Goal: Information Seeking & Learning: Learn about a topic

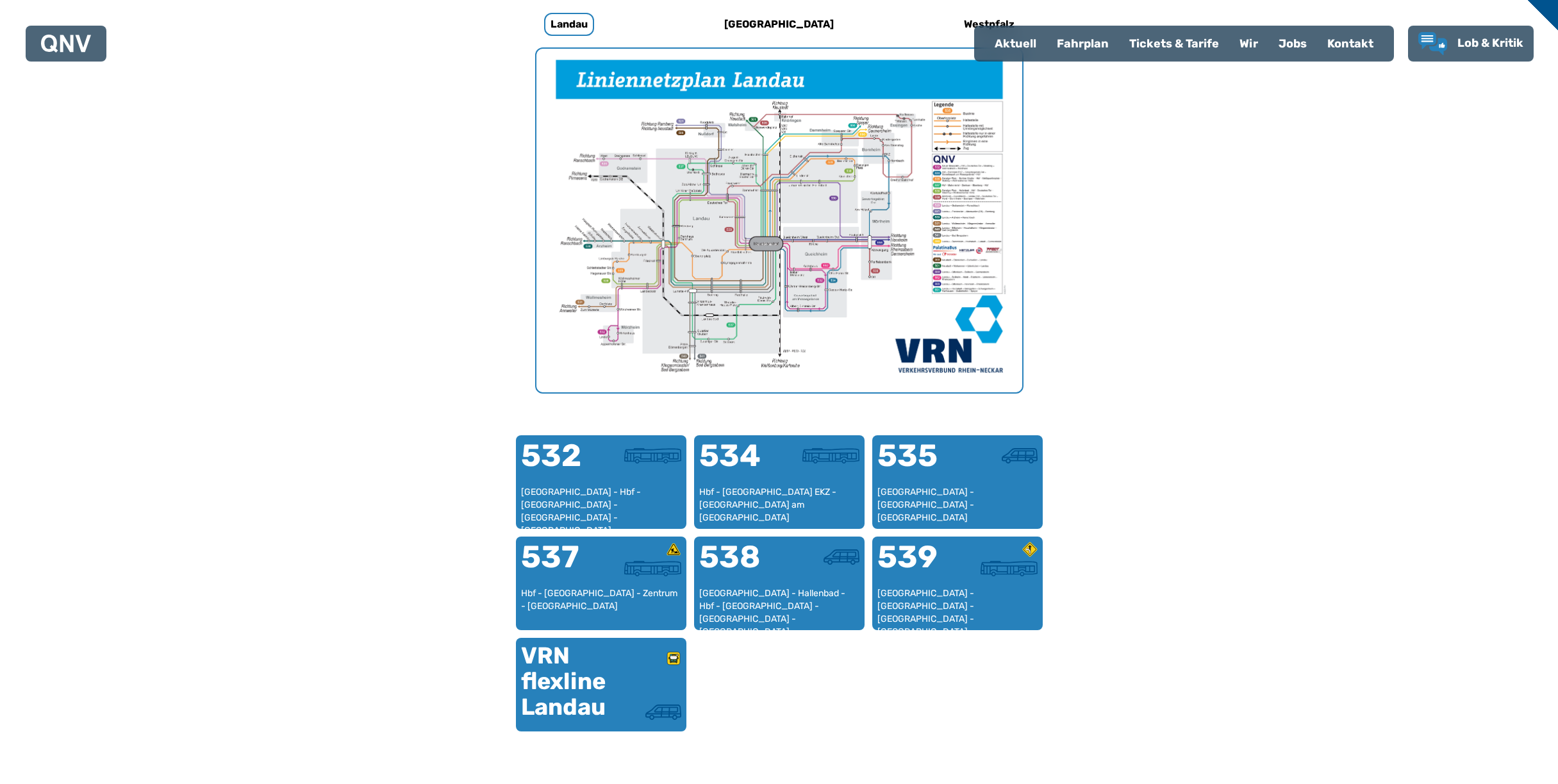
scroll to position [443, 0]
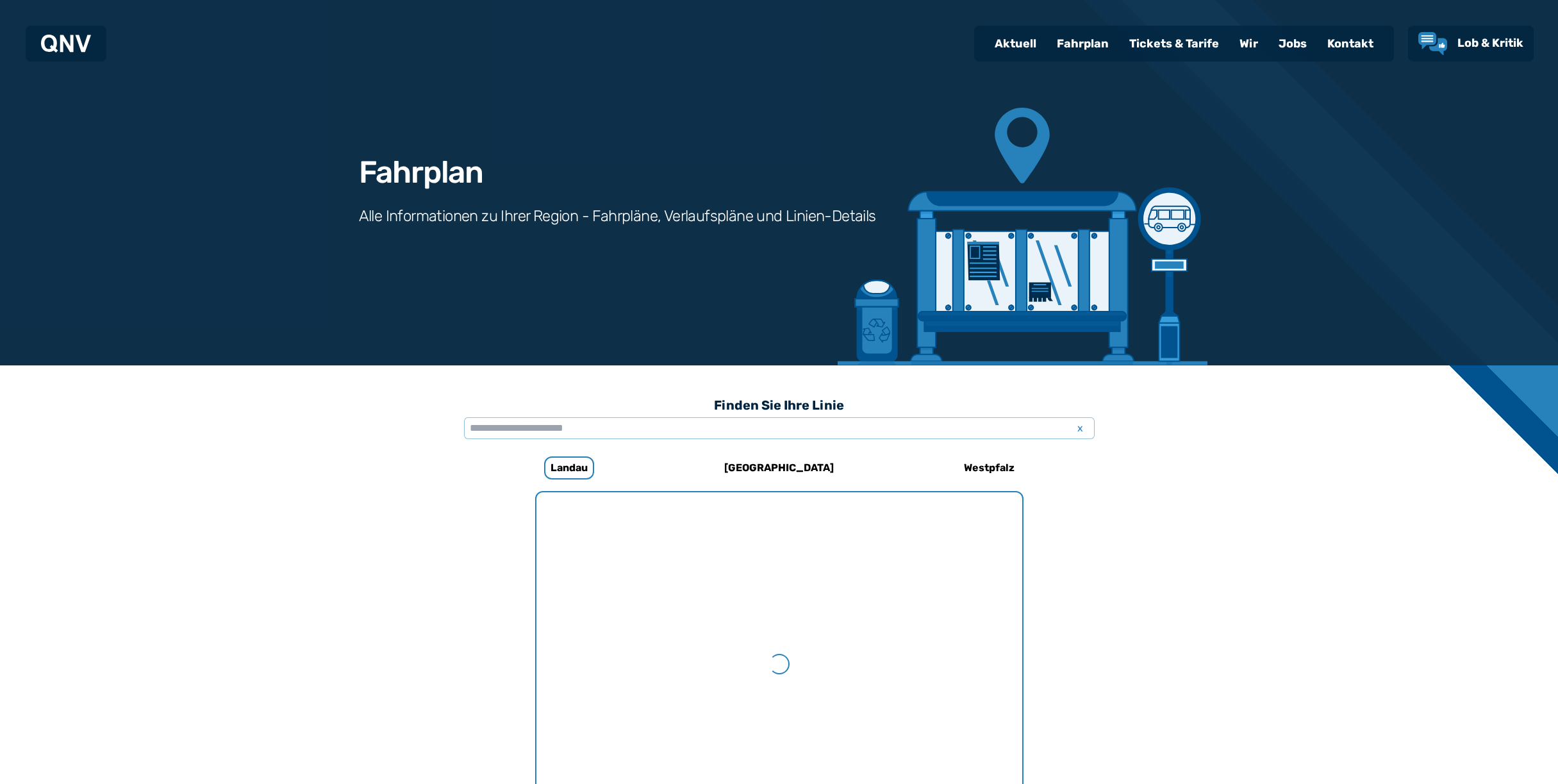
scroll to position [395, 0]
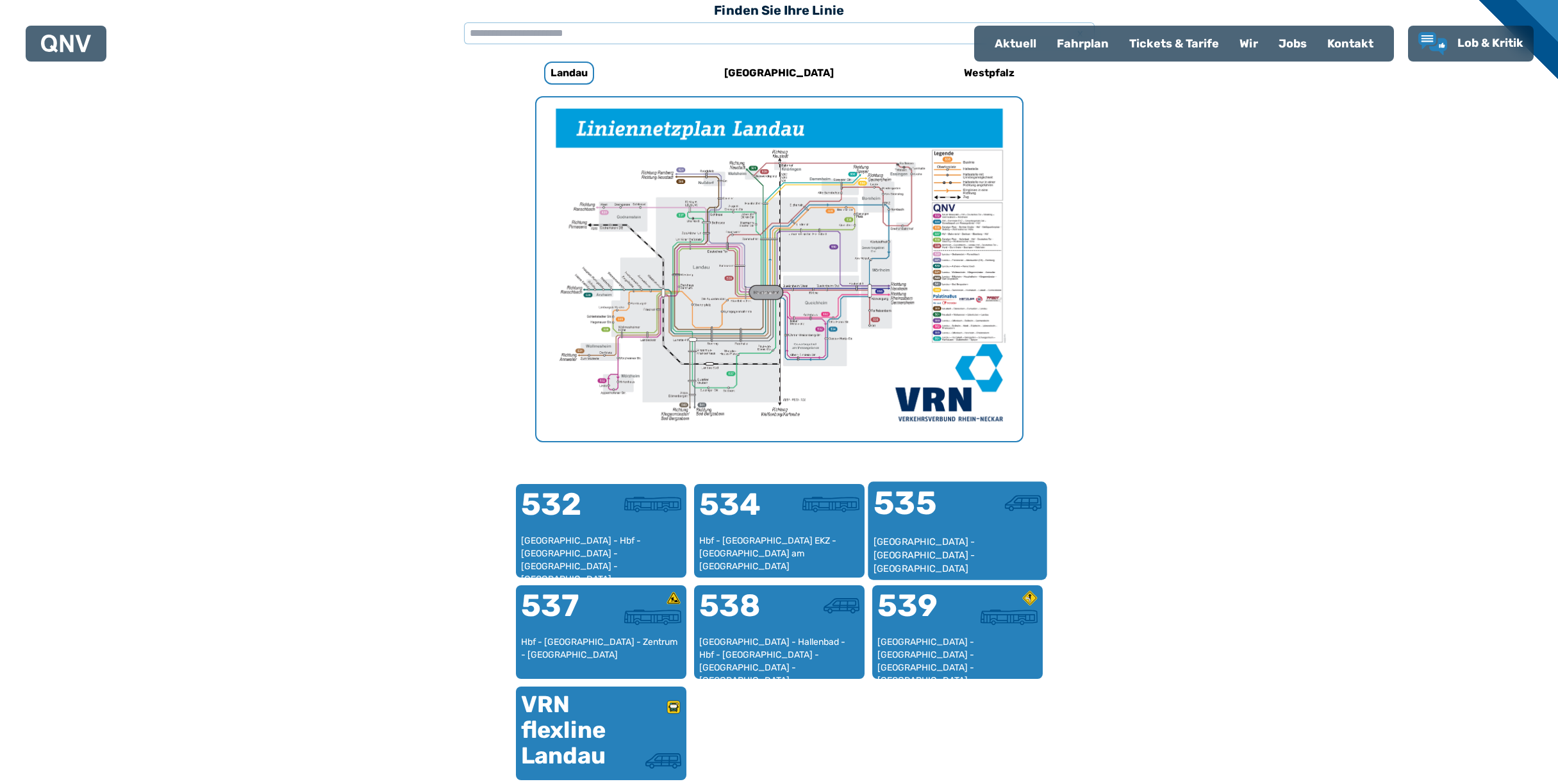
click at [957, 521] on div "535" at bounding box center [914, 511] width 84 height 48
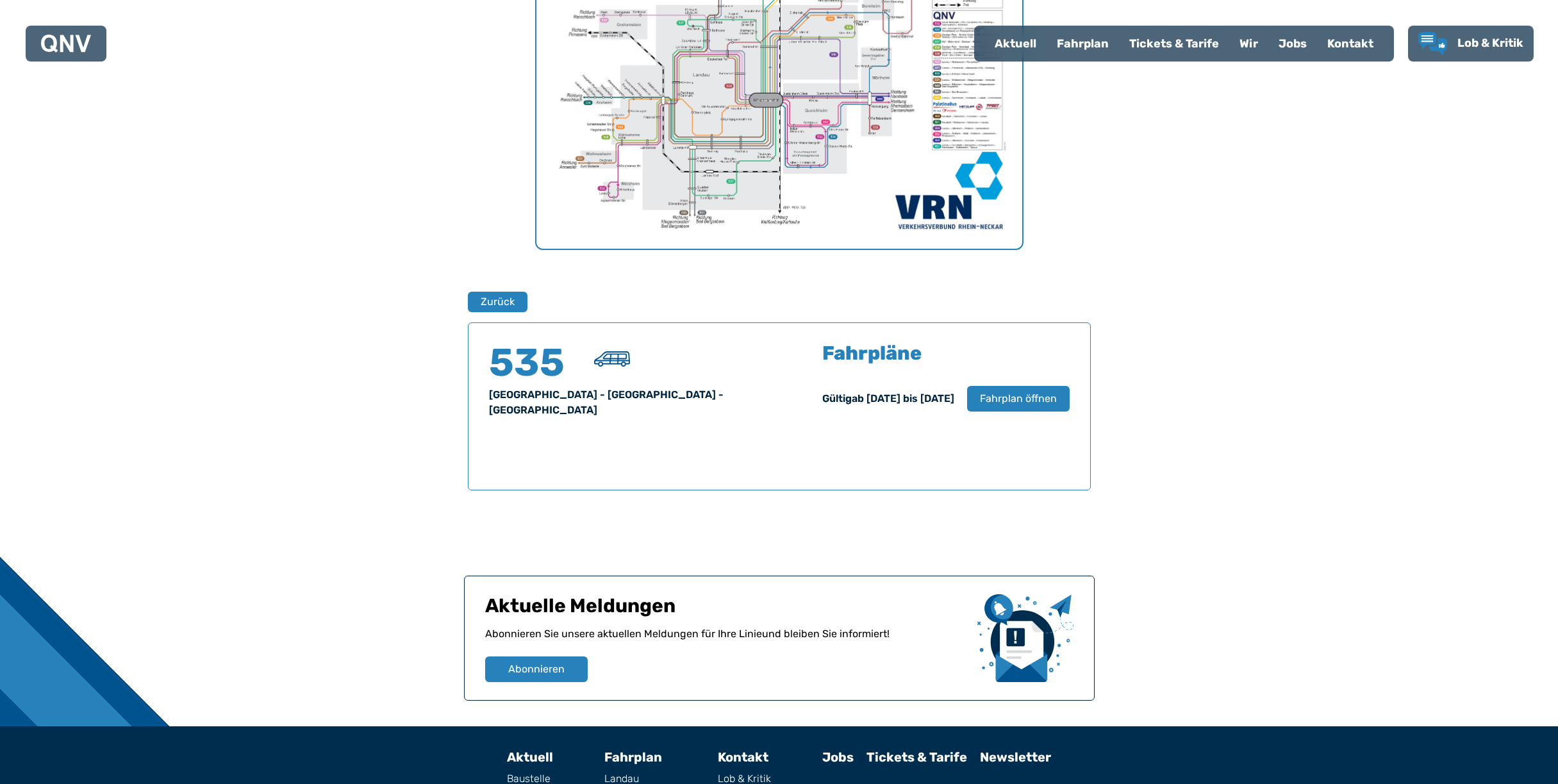
scroll to position [691, 0]
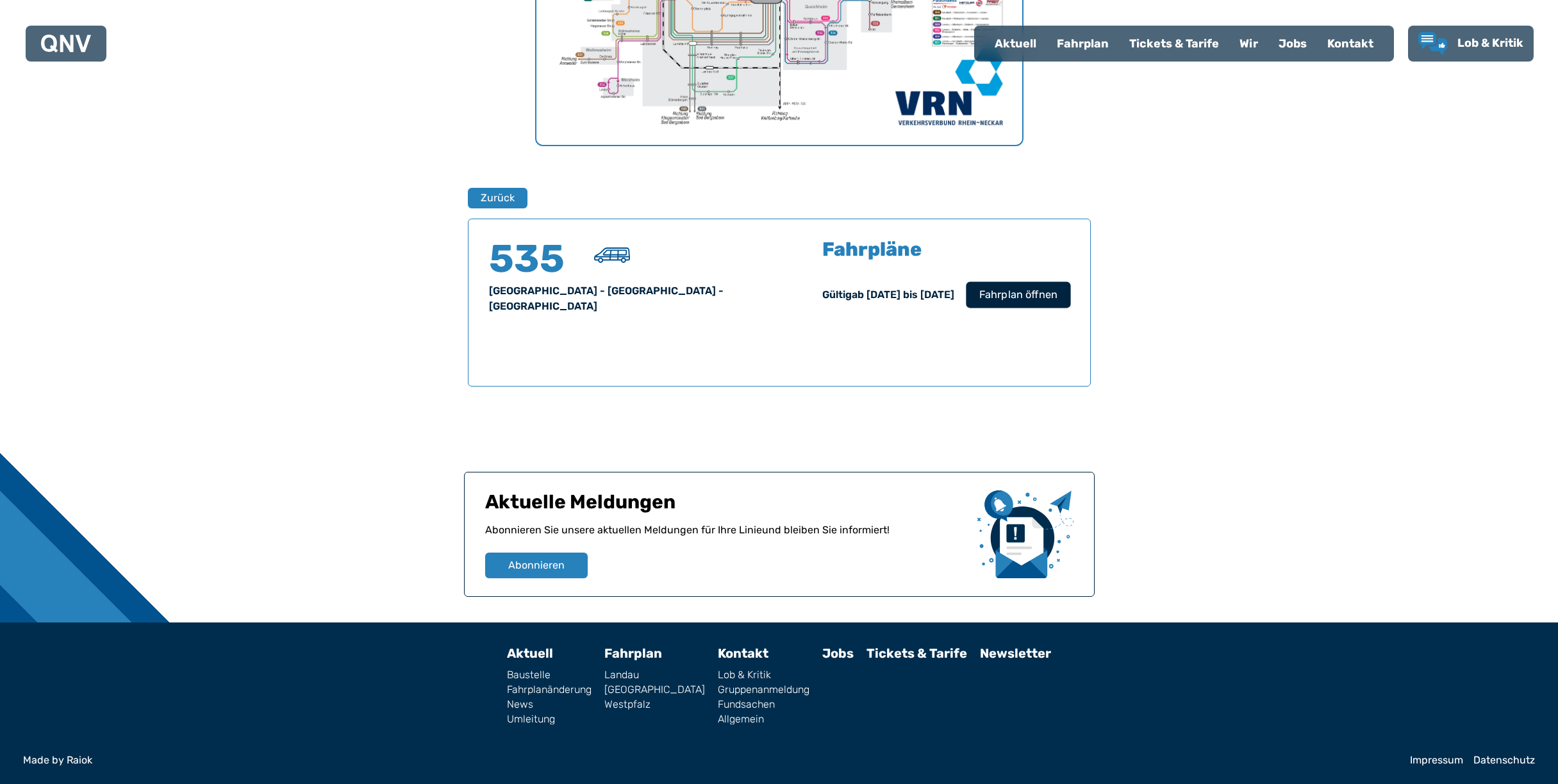
click at [990, 290] on span "Fahrplan öffnen" at bounding box center [1017, 295] width 79 height 15
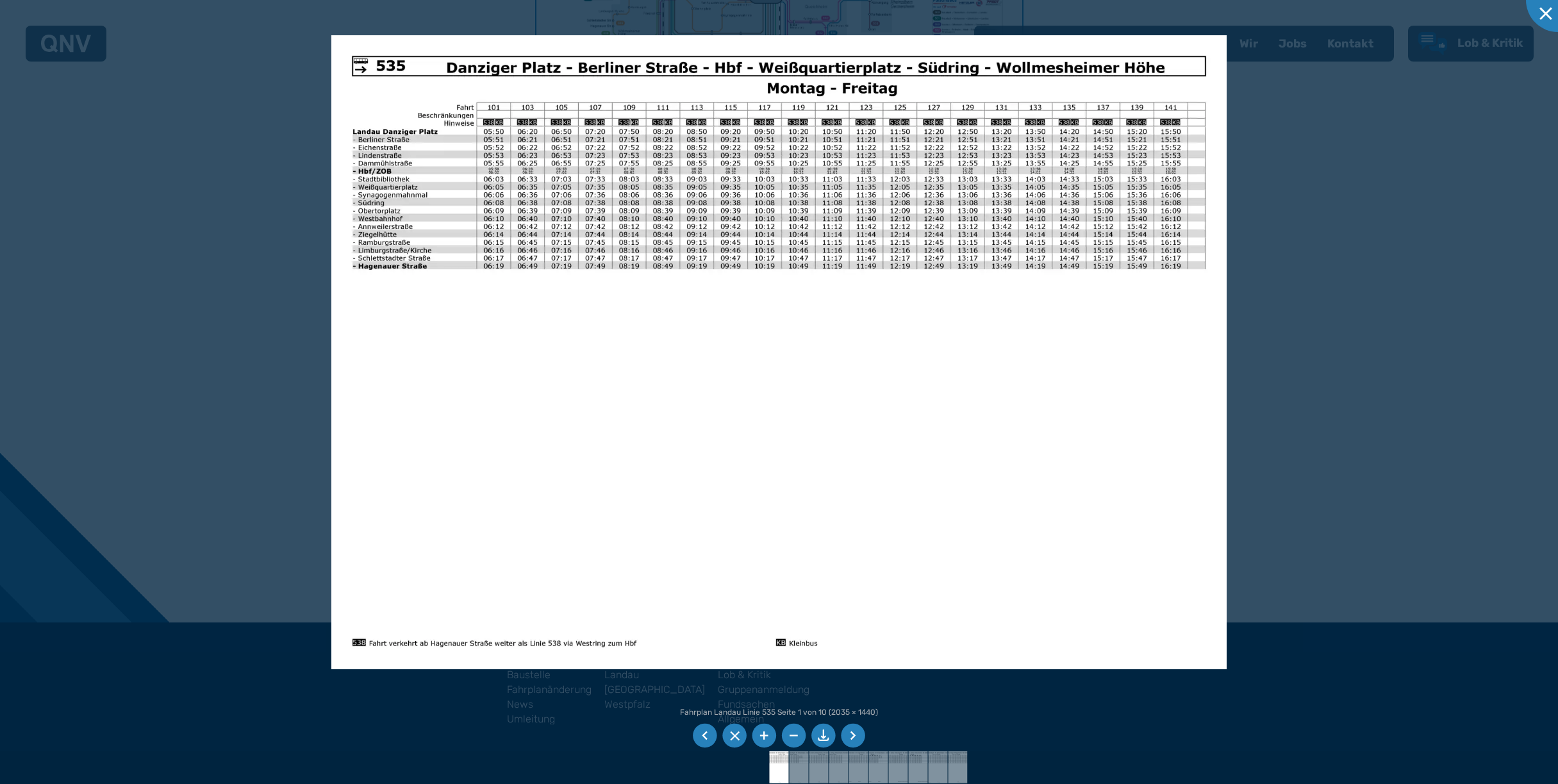
click at [766, 735] on li at bounding box center [765, 735] width 25 height 25
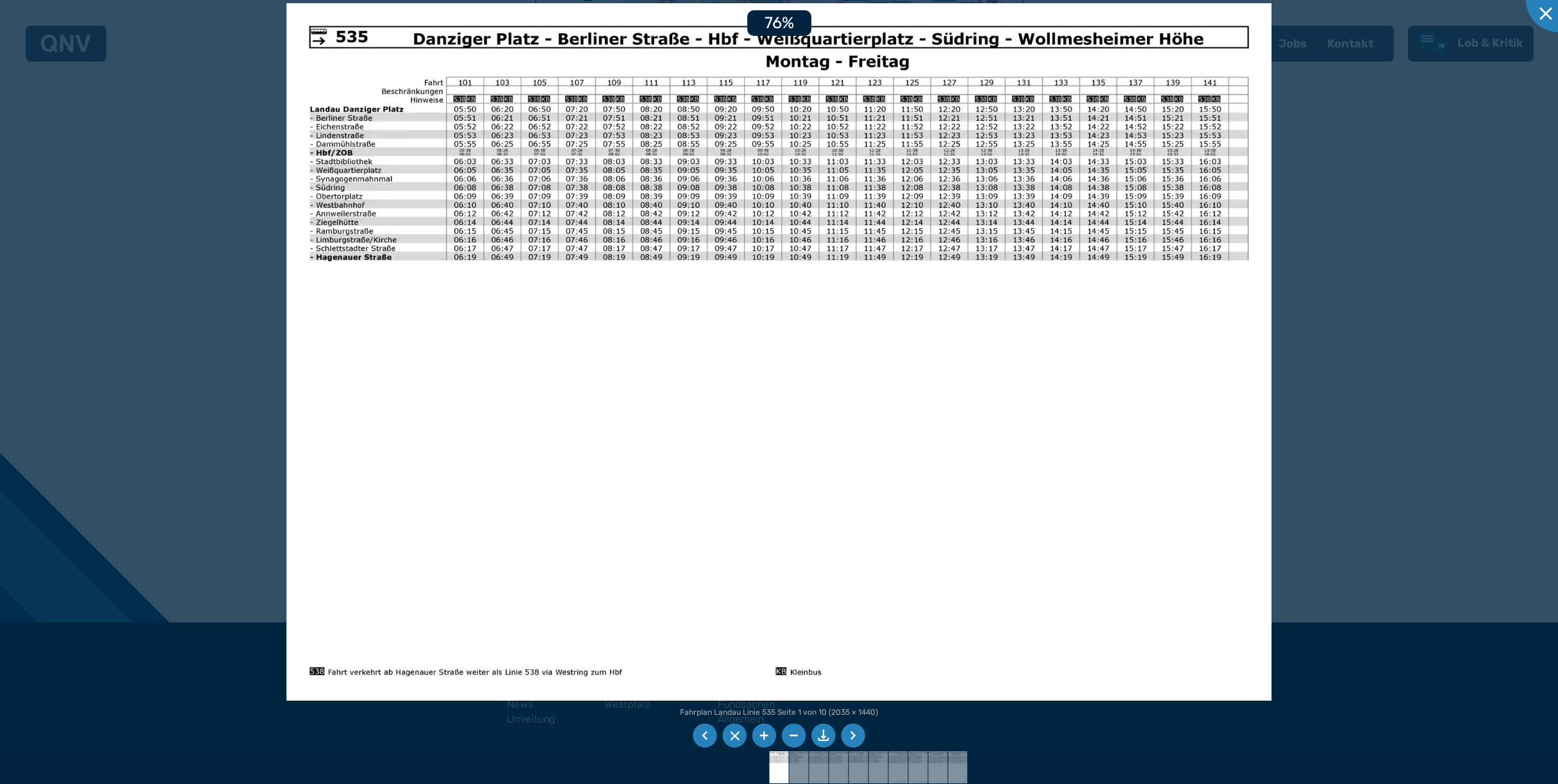
click at [766, 735] on li at bounding box center [765, 735] width 25 height 25
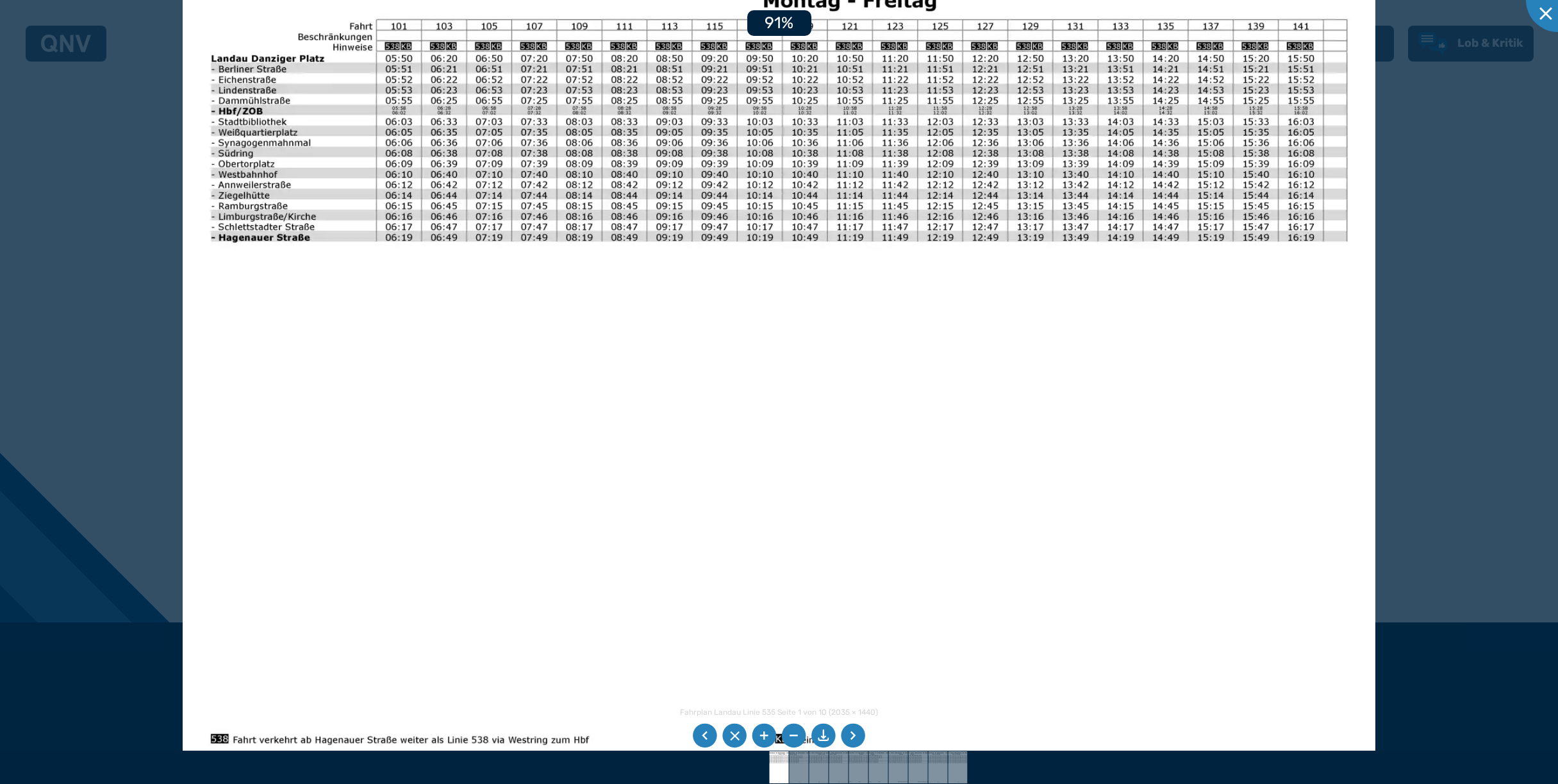
click at [766, 735] on li at bounding box center [765, 735] width 25 height 25
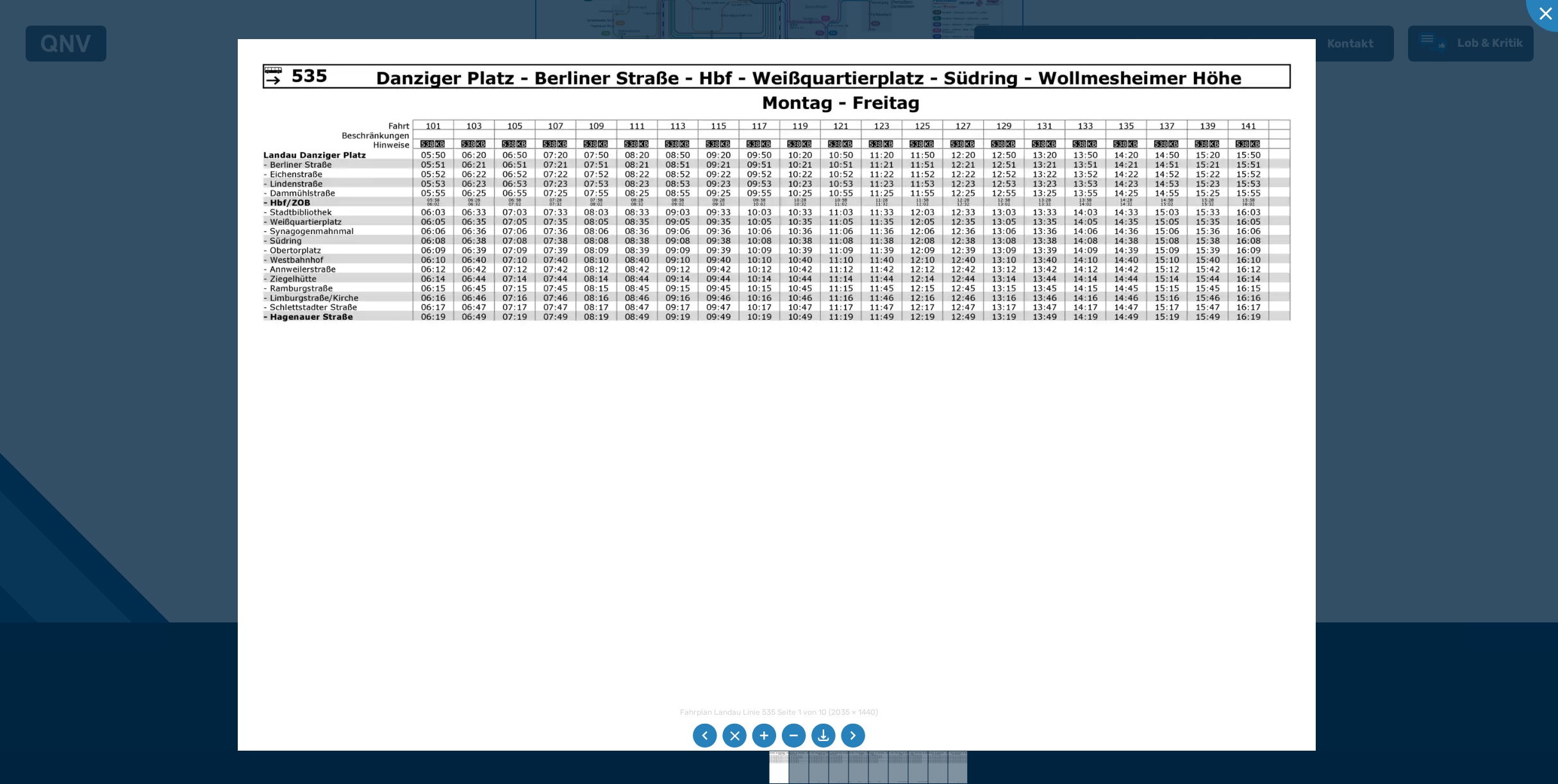
click at [1382, 644] on div at bounding box center [779, 392] width 1558 height 784
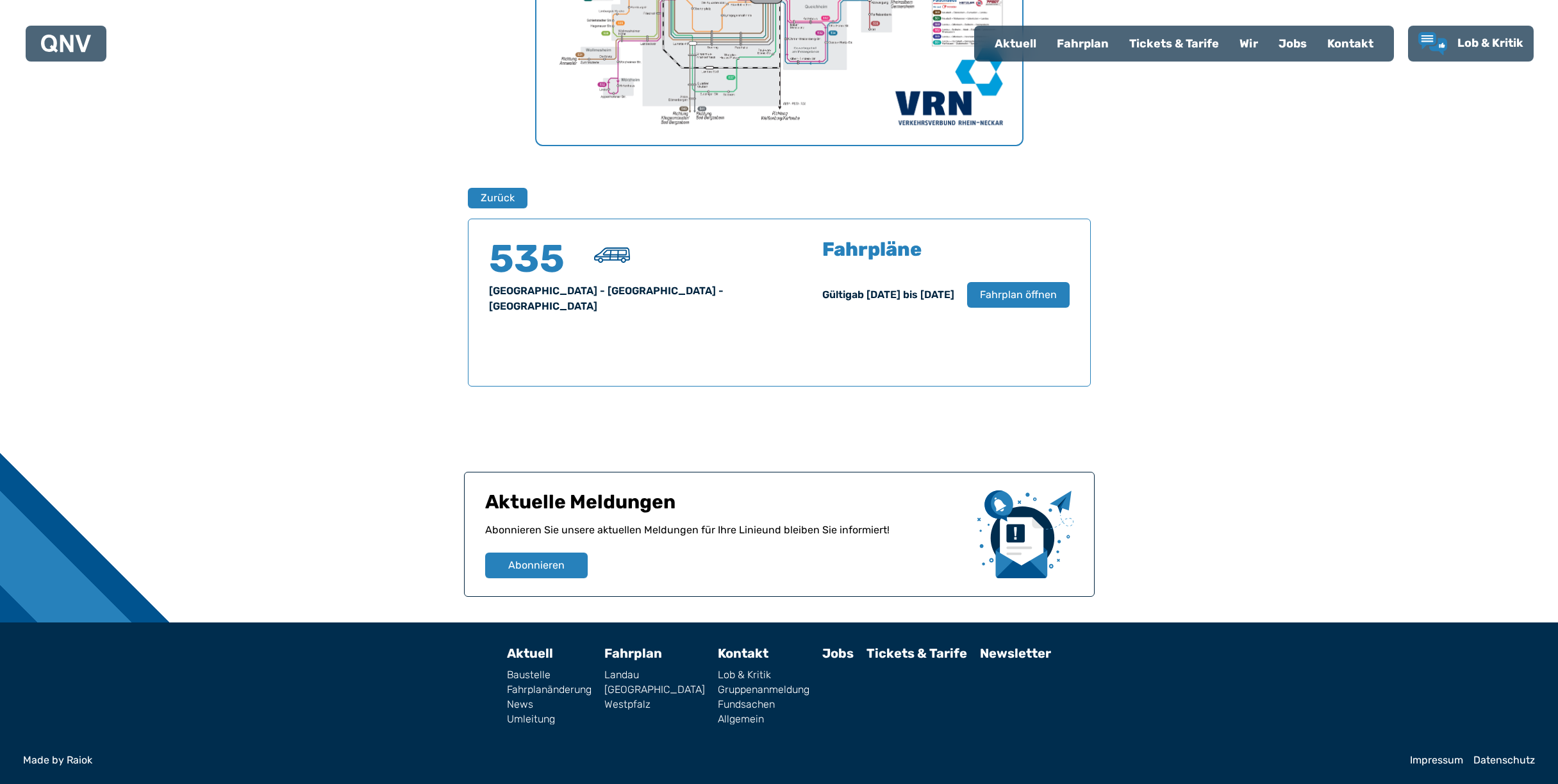
scroll to position [395, 0]
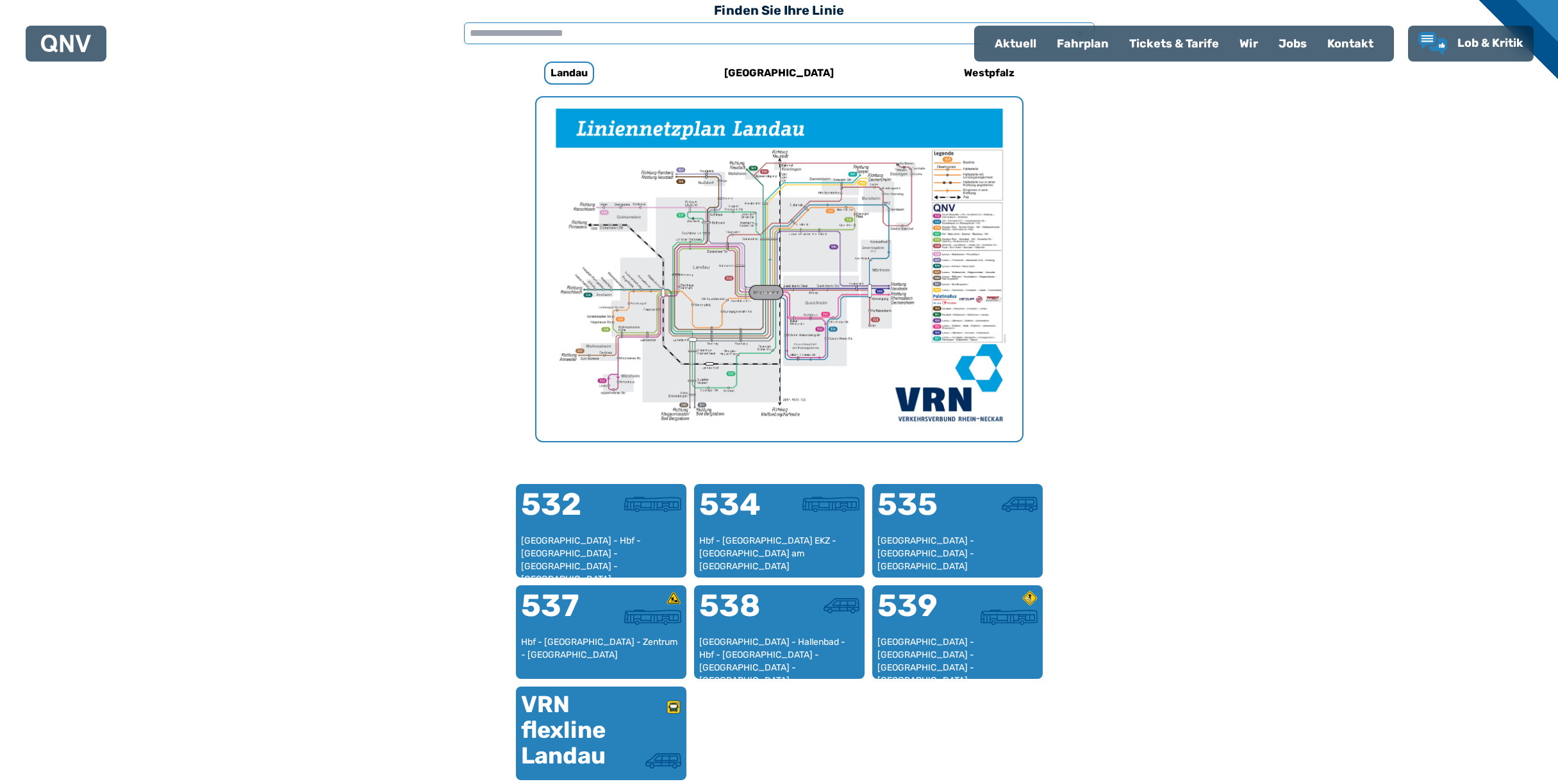
click at [605, 35] on input "text" at bounding box center [779, 33] width 631 height 22
type input "**********"
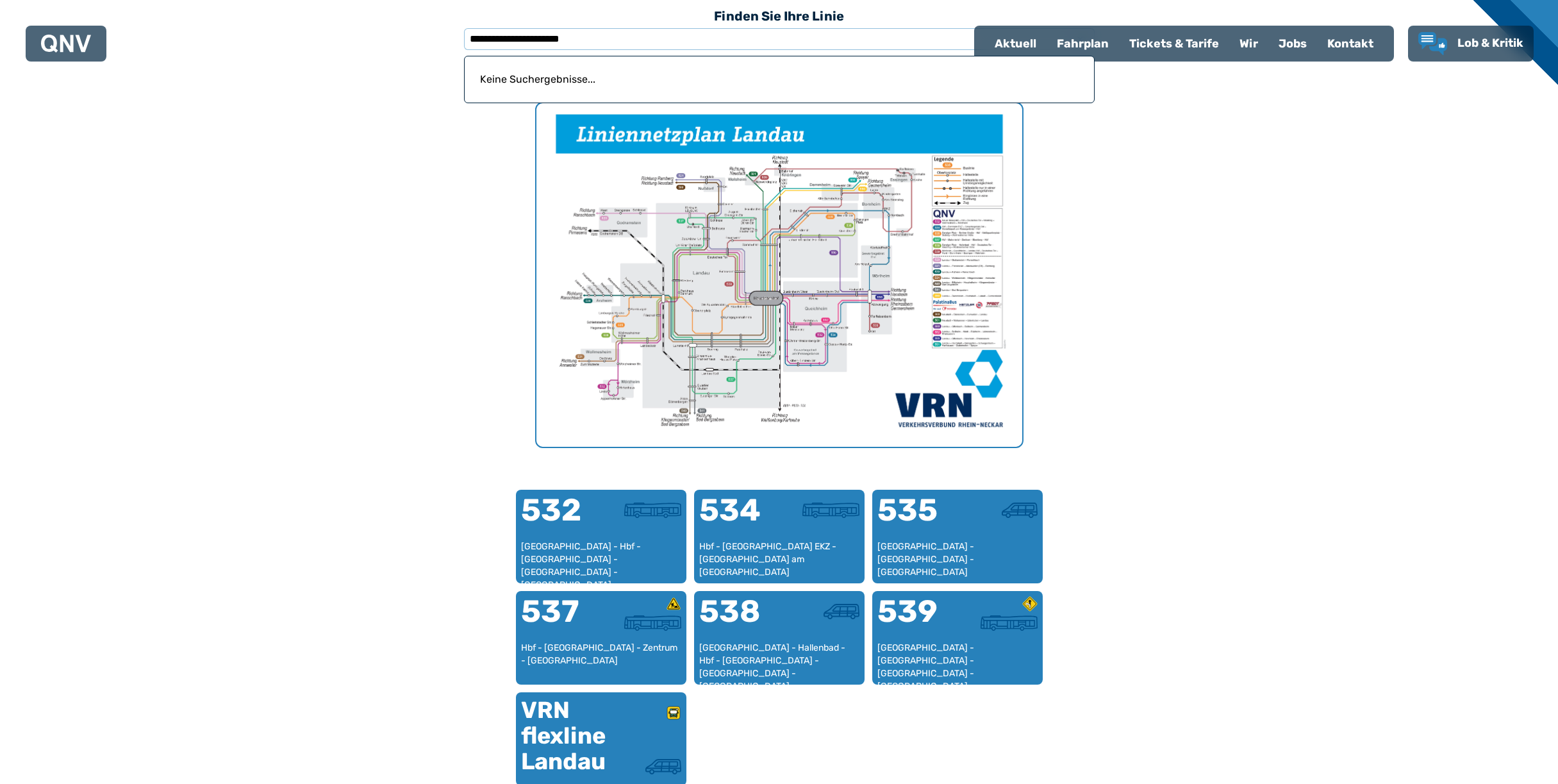
click at [594, 75] on p "Keine Suchergebnisse..." at bounding box center [779, 79] width 614 height 31
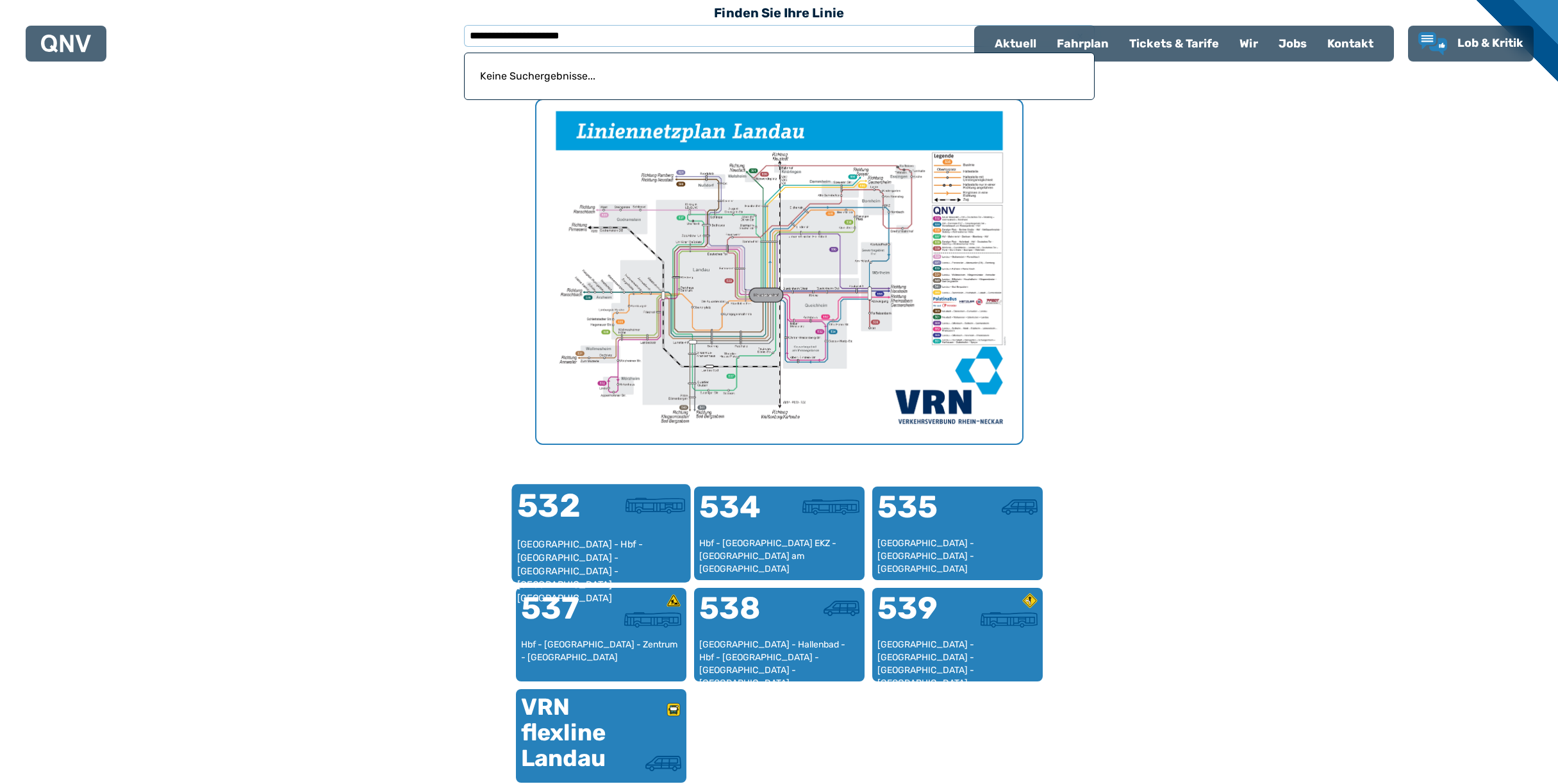
click at [589, 528] on div "532" at bounding box center [558, 514] width 84 height 48
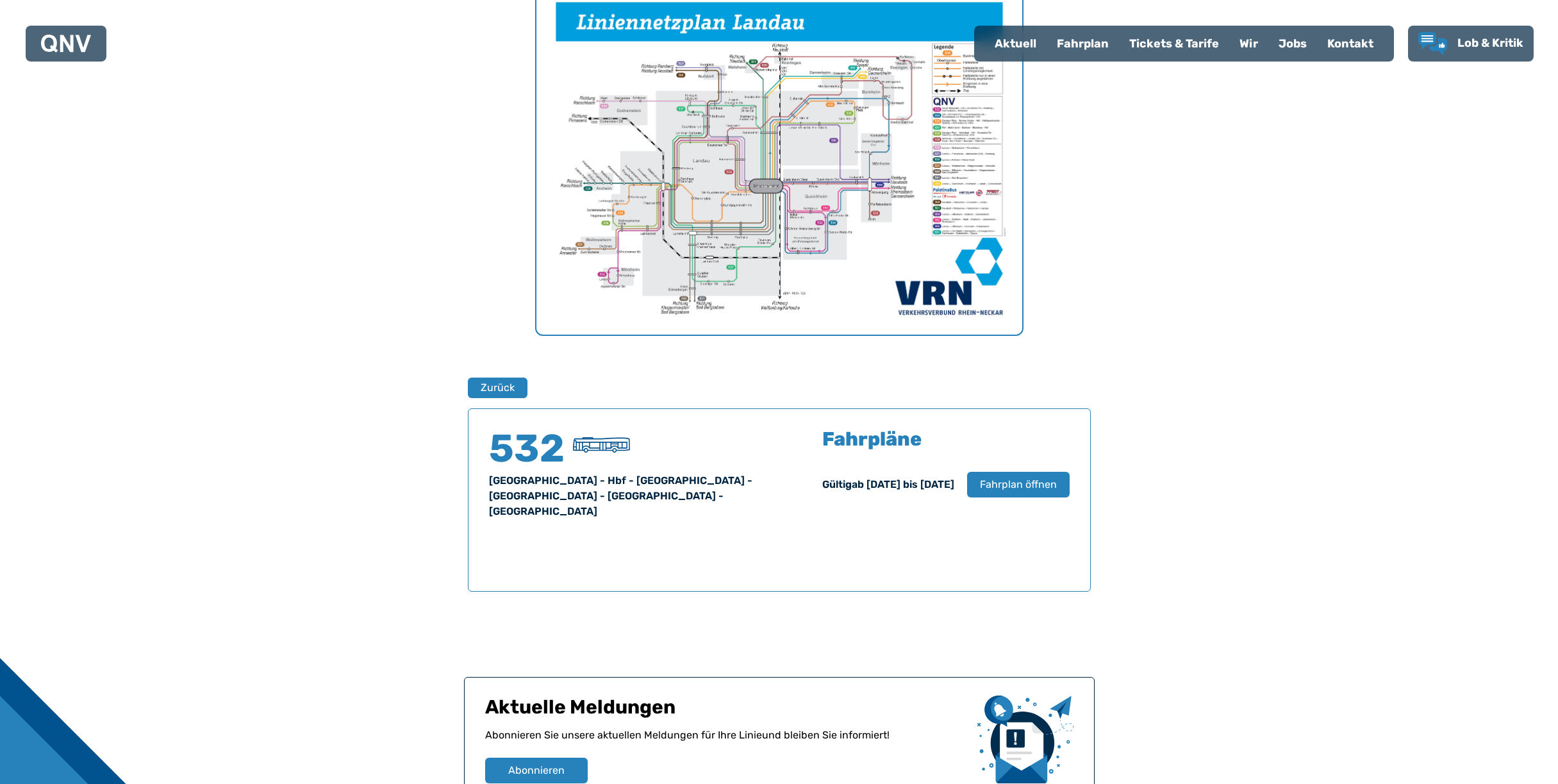
scroll to position [691, 0]
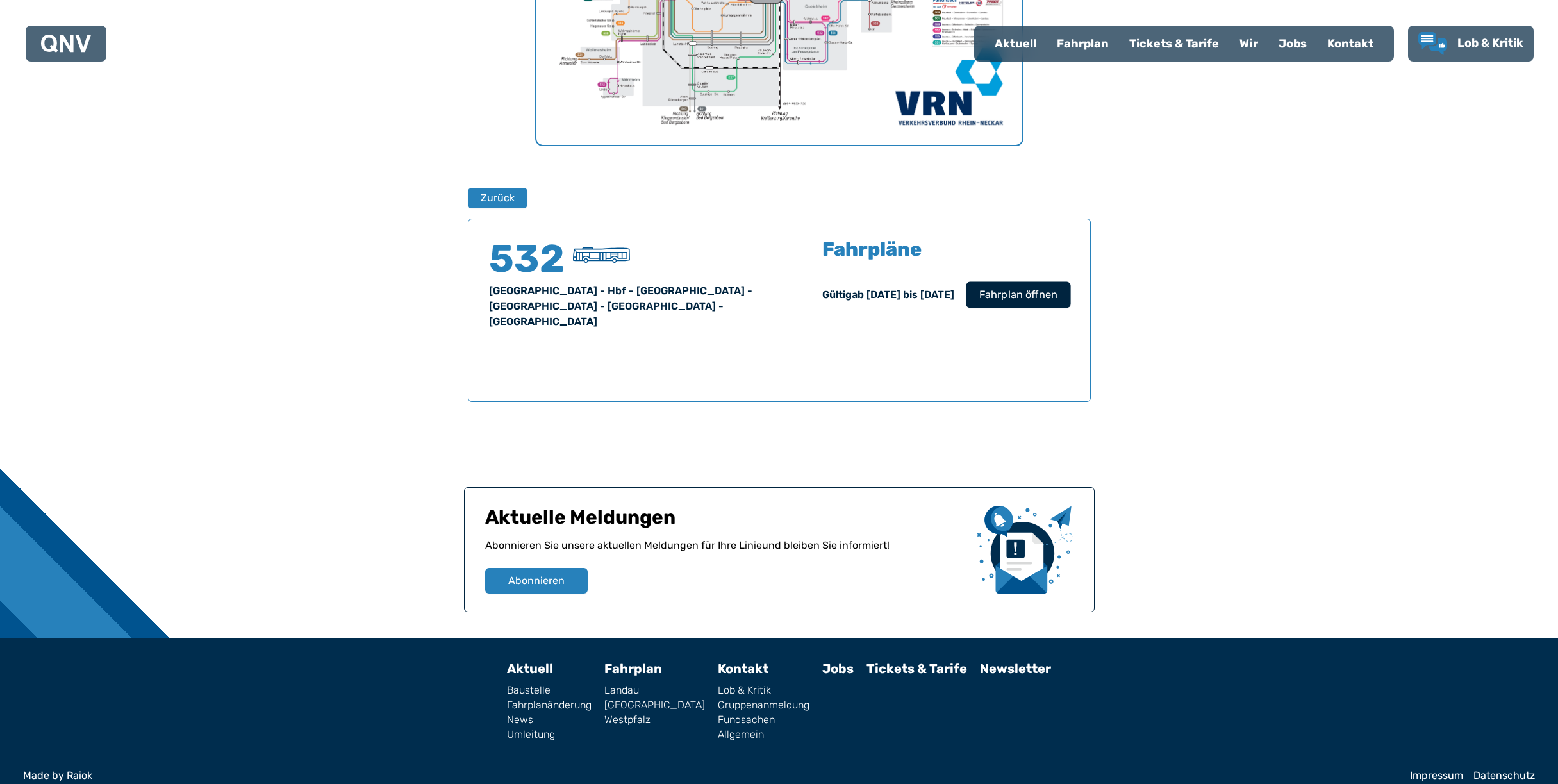
click at [1001, 298] on span "Fahrplan öffnen" at bounding box center [1017, 295] width 79 height 15
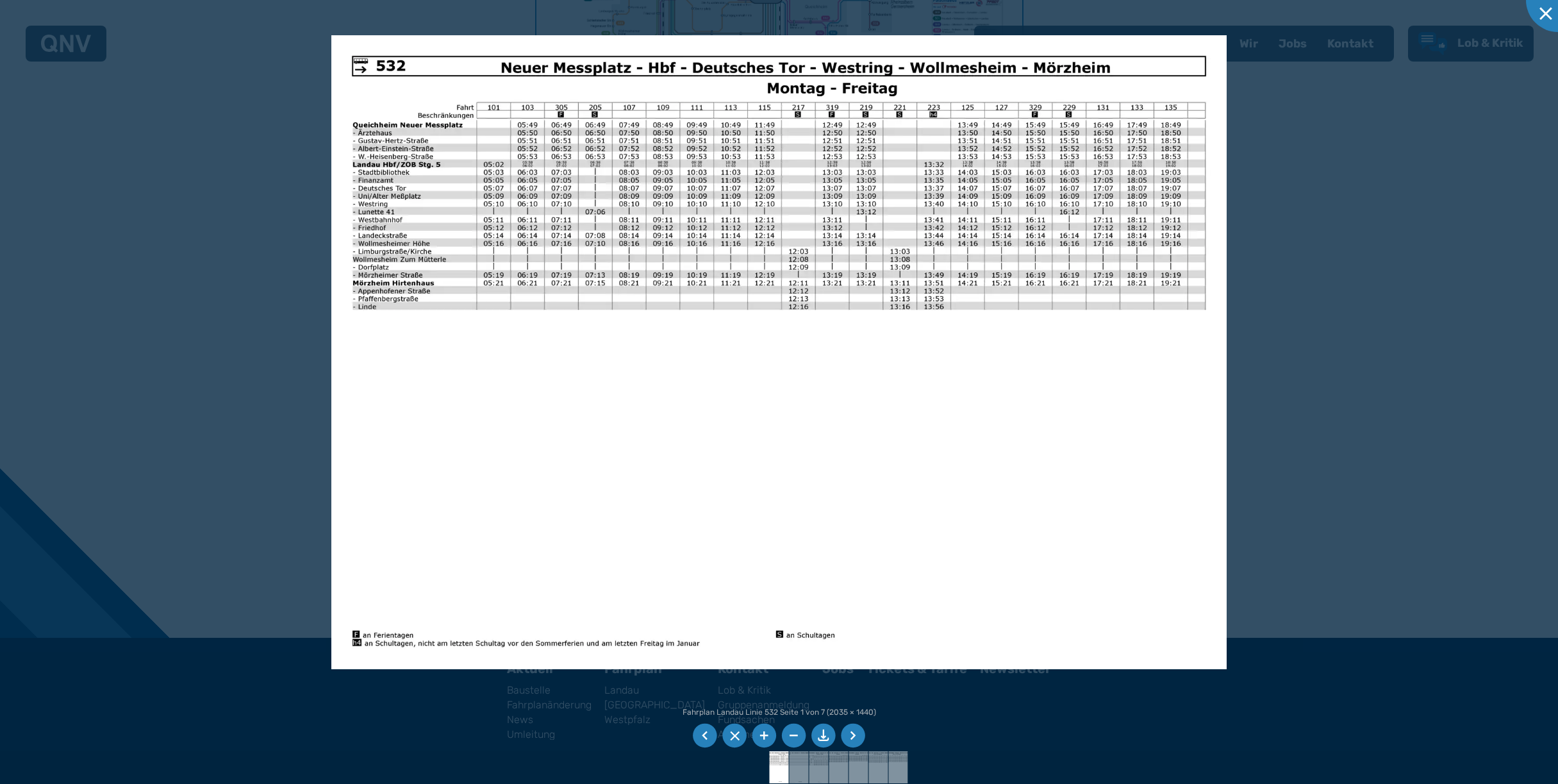
click at [1537, 335] on div at bounding box center [779, 392] width 1558 height 784
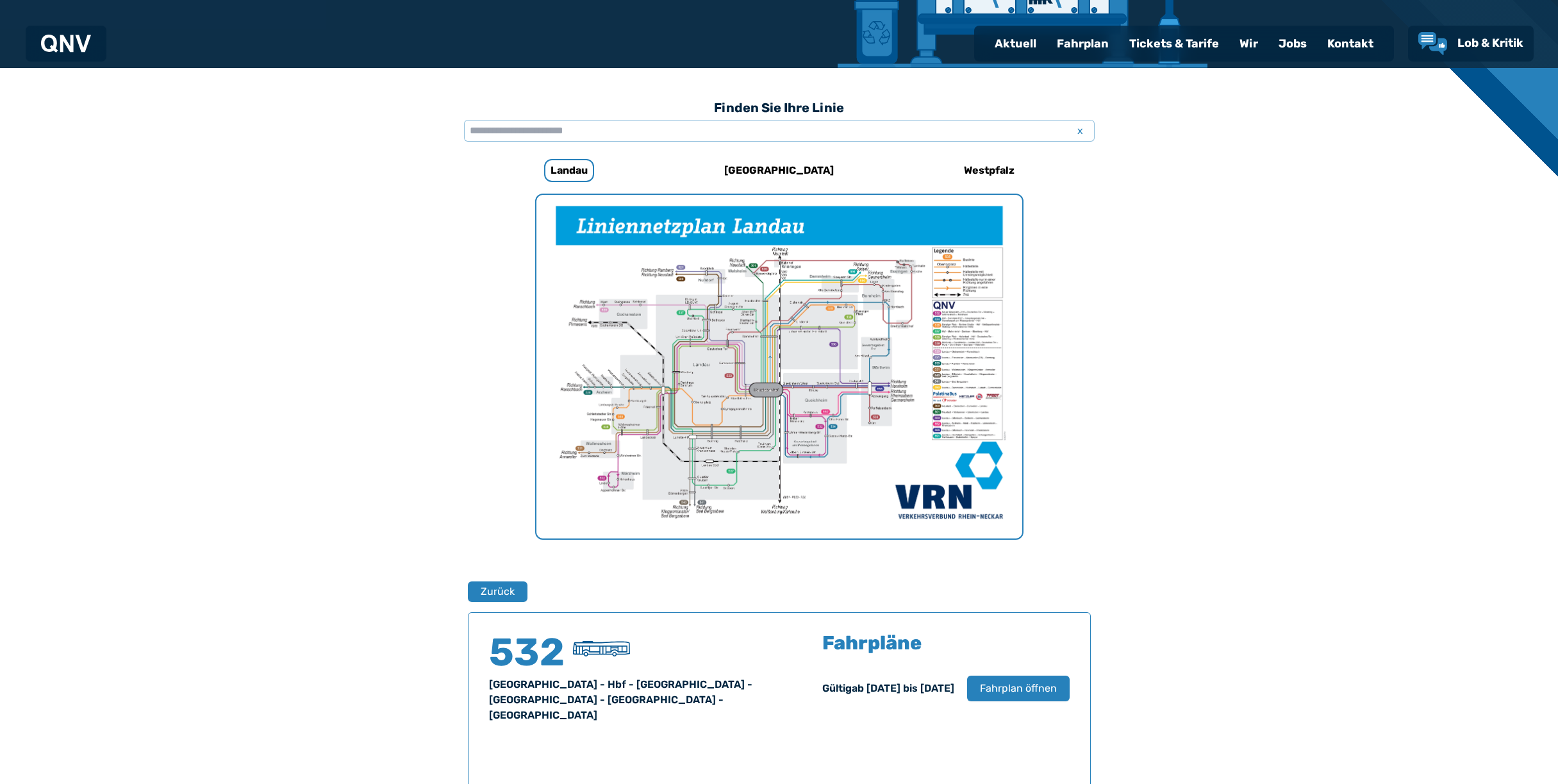
scroll to position [291, 0]
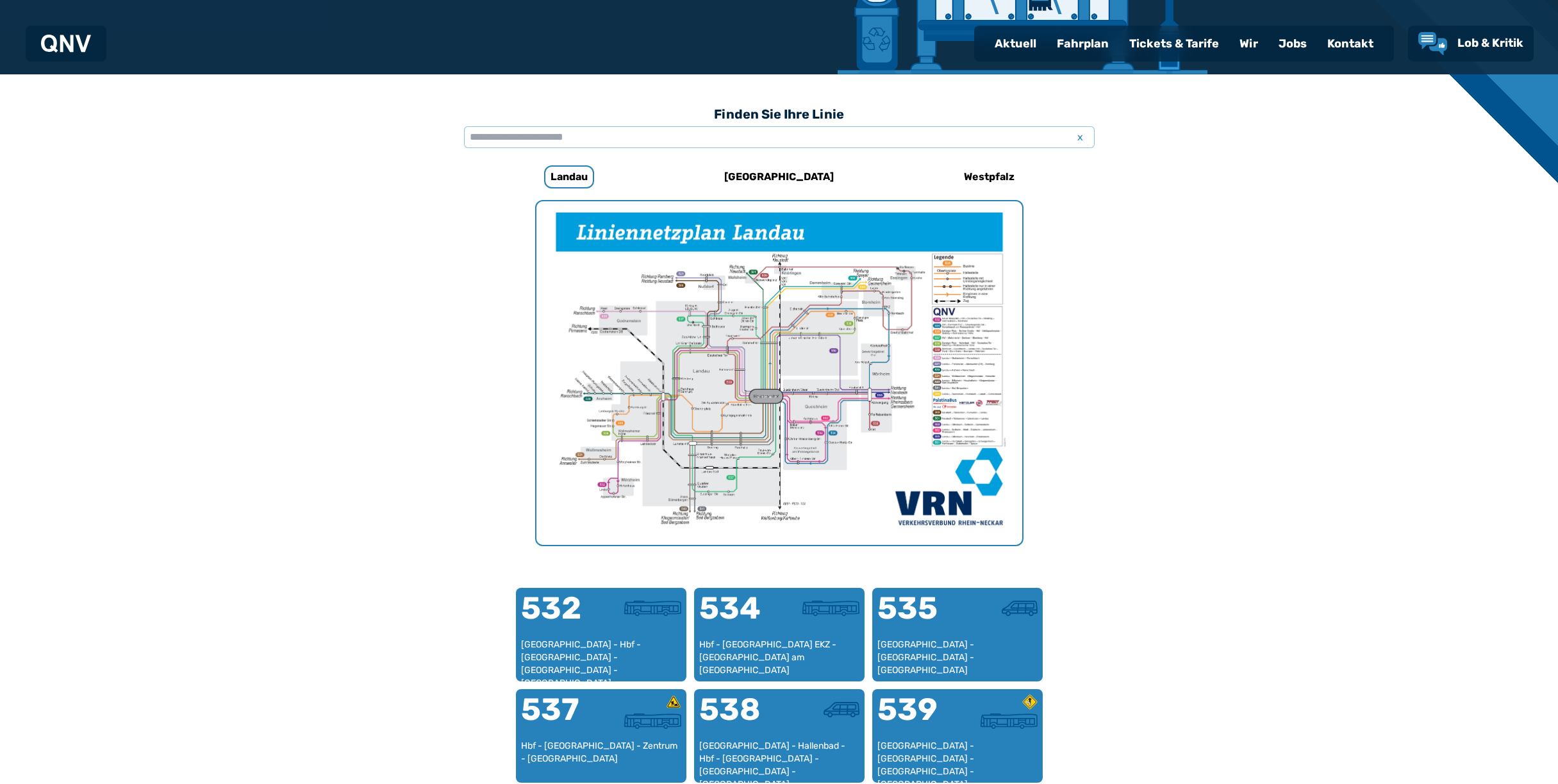
scroll to position [395, 0]
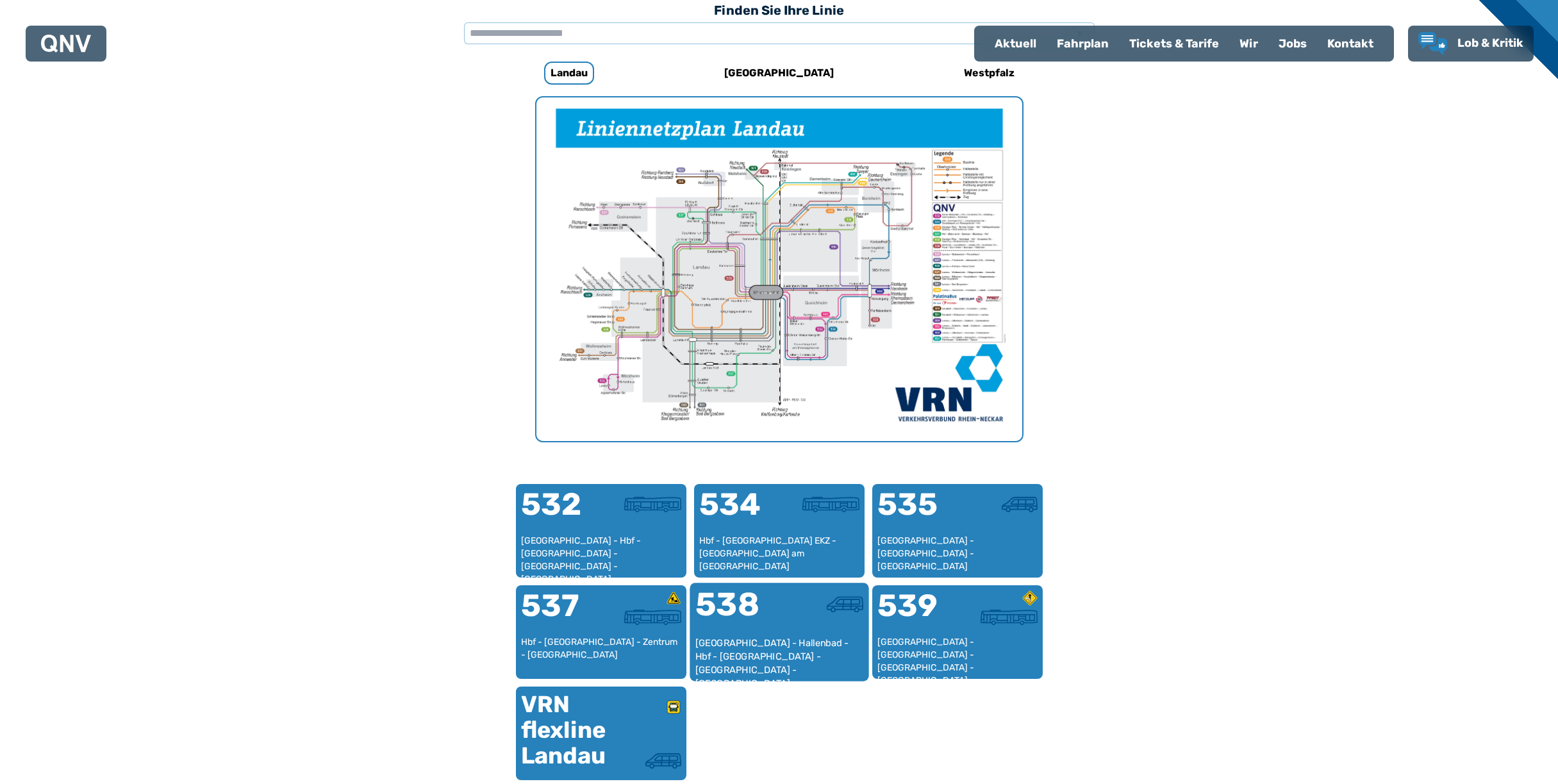
click at [796, 631] on div at bounding box center [821, 612] width 84 height 48
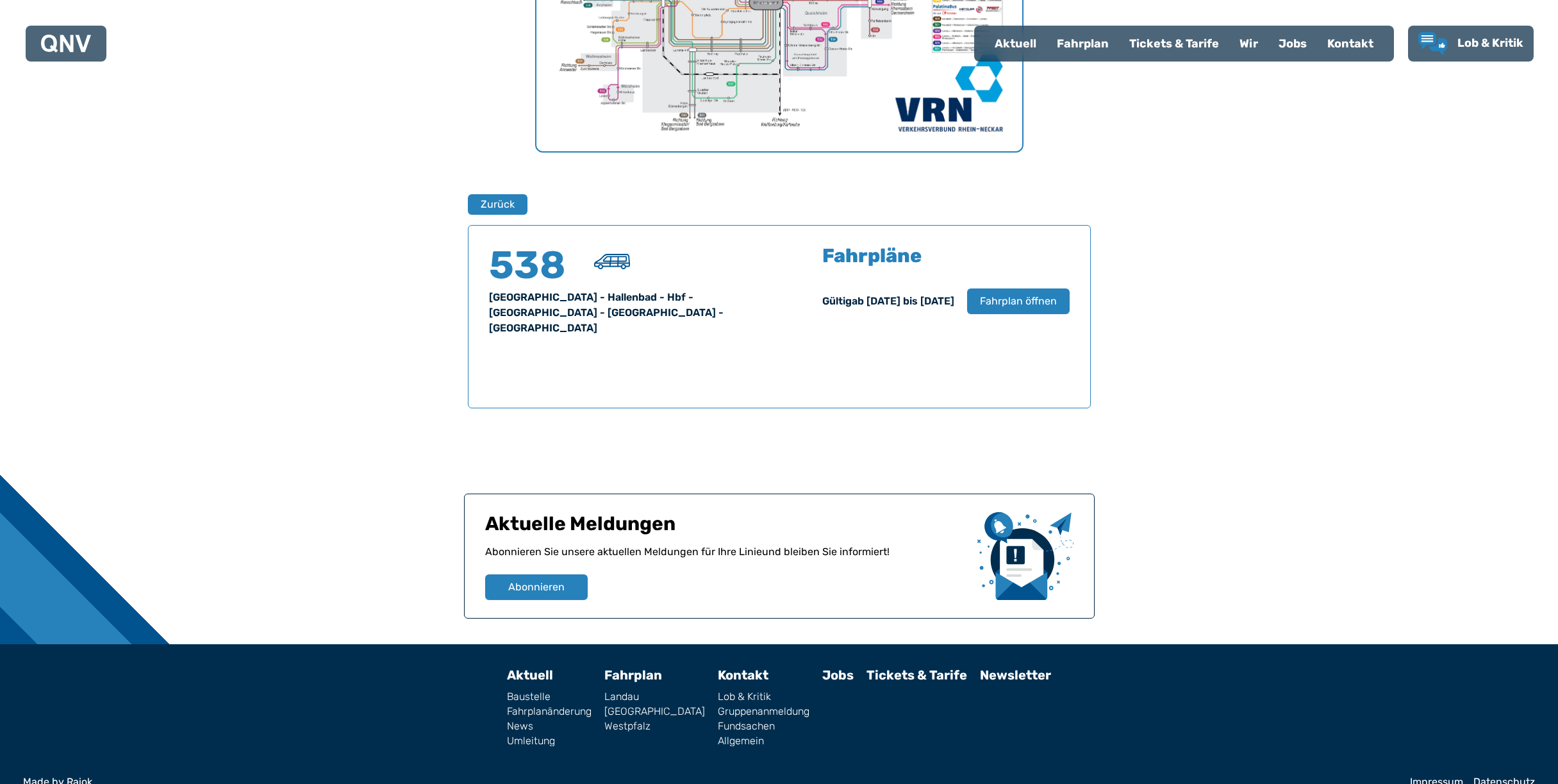
scroll to position [691, 0]
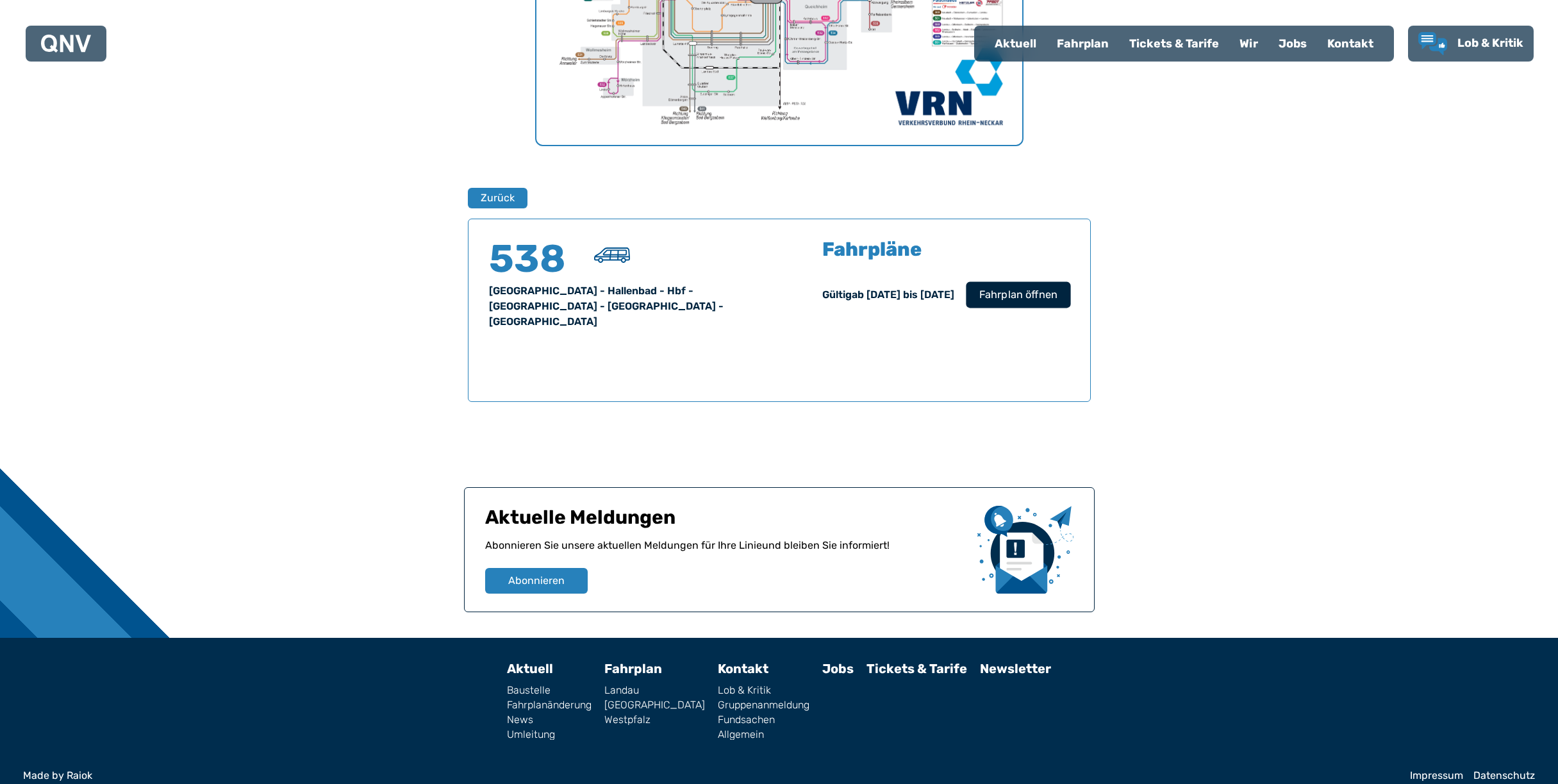
click at [999, 296] on span "Fahrplan öffnen" at bounding box center [1017, 295] width 79 height 15
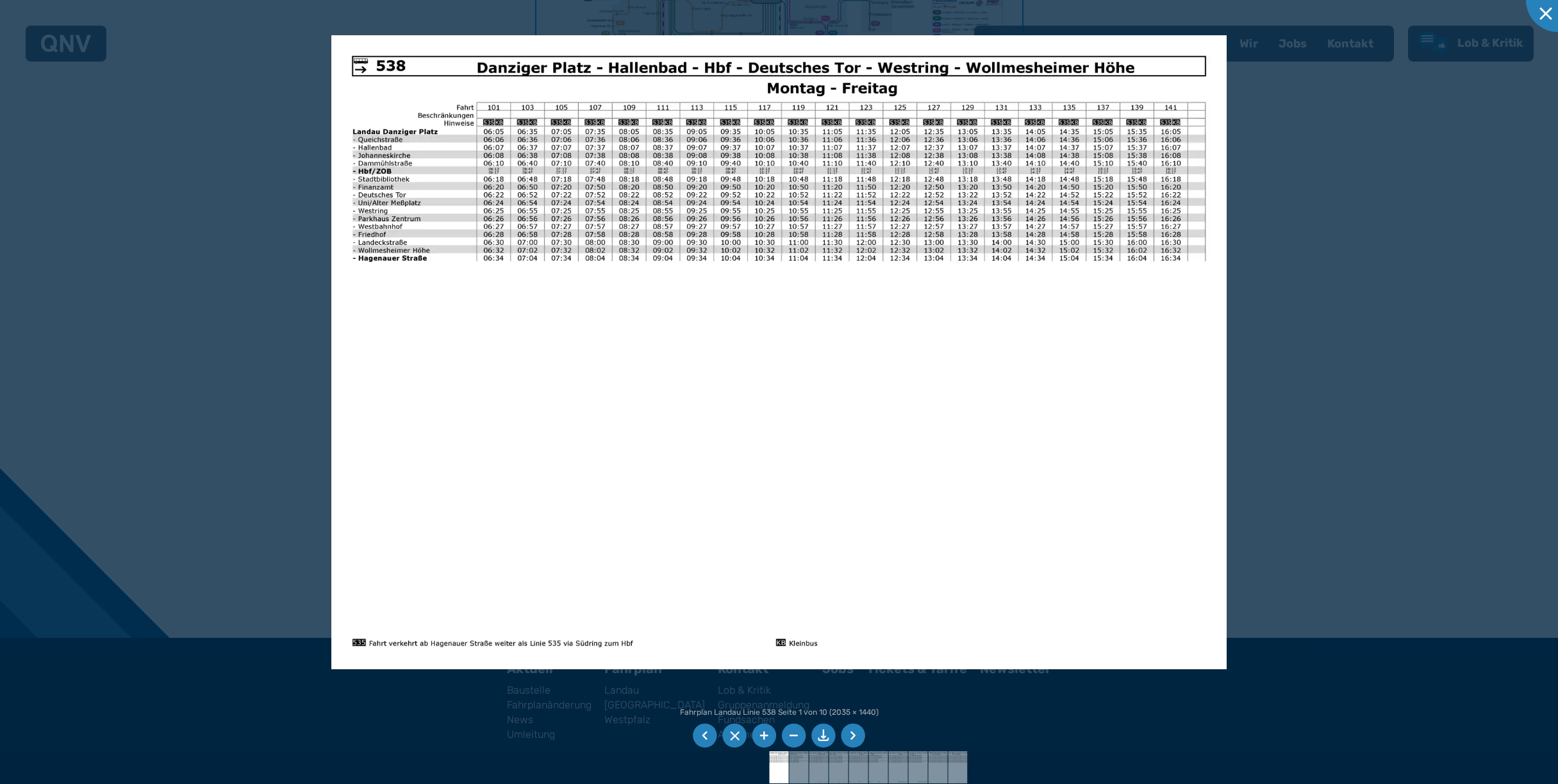
click at [1443, 337] on div at bounding box center [779, 392] width 1558 height 784
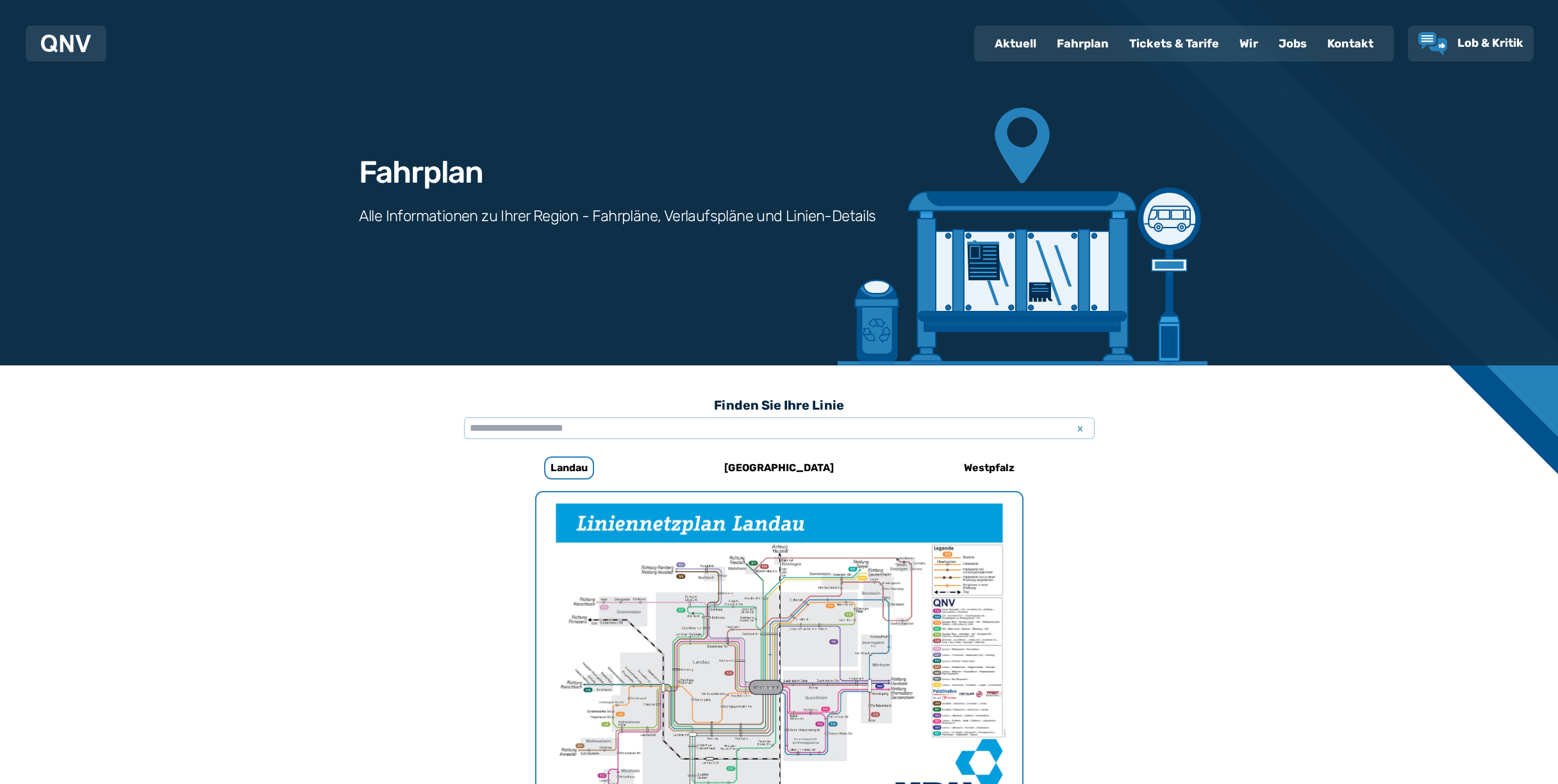
scroll to position [0, 0]
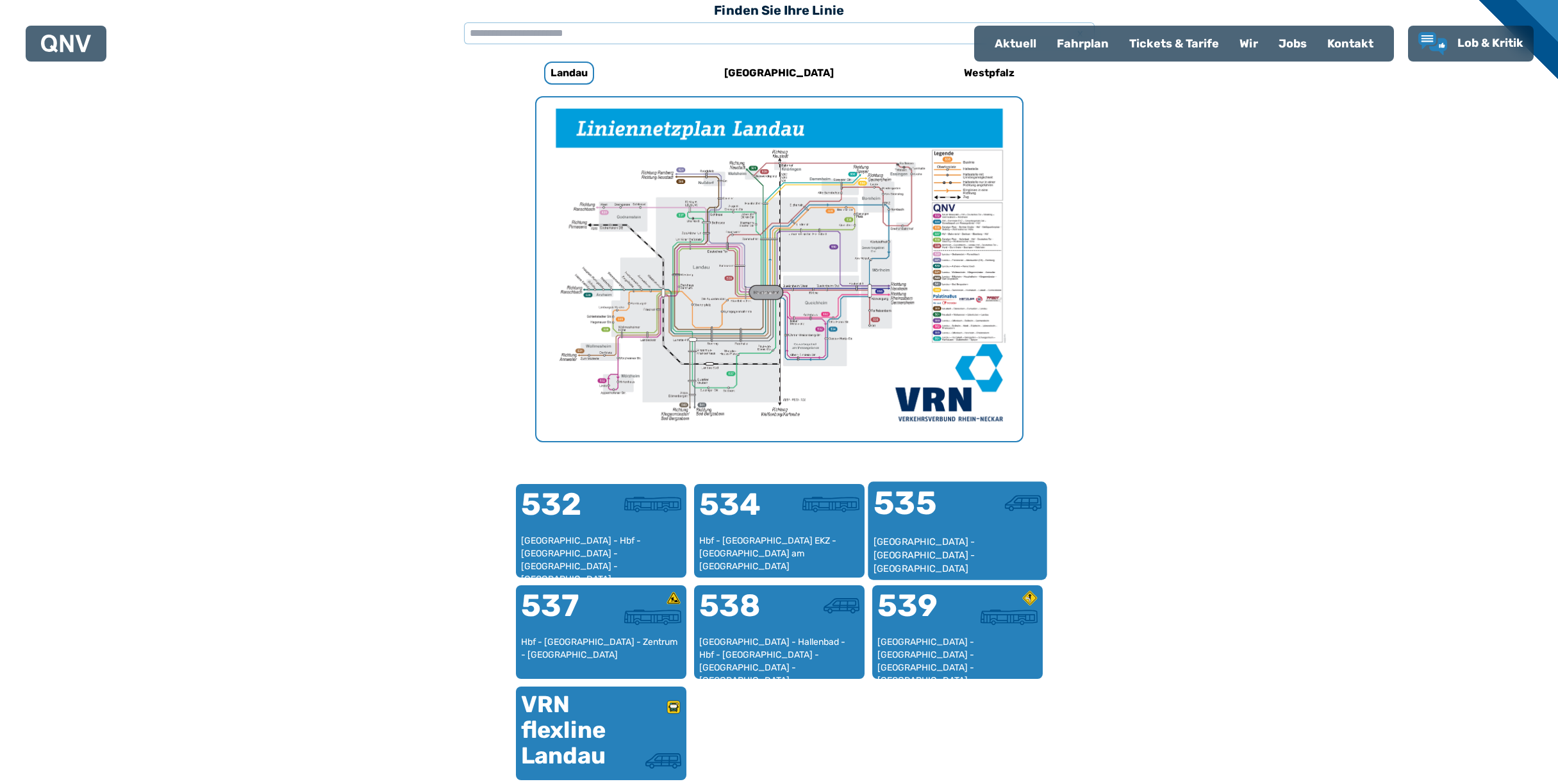
click at [922, 528] on div "535" at bounding box center [914, 511] width 84 height 48
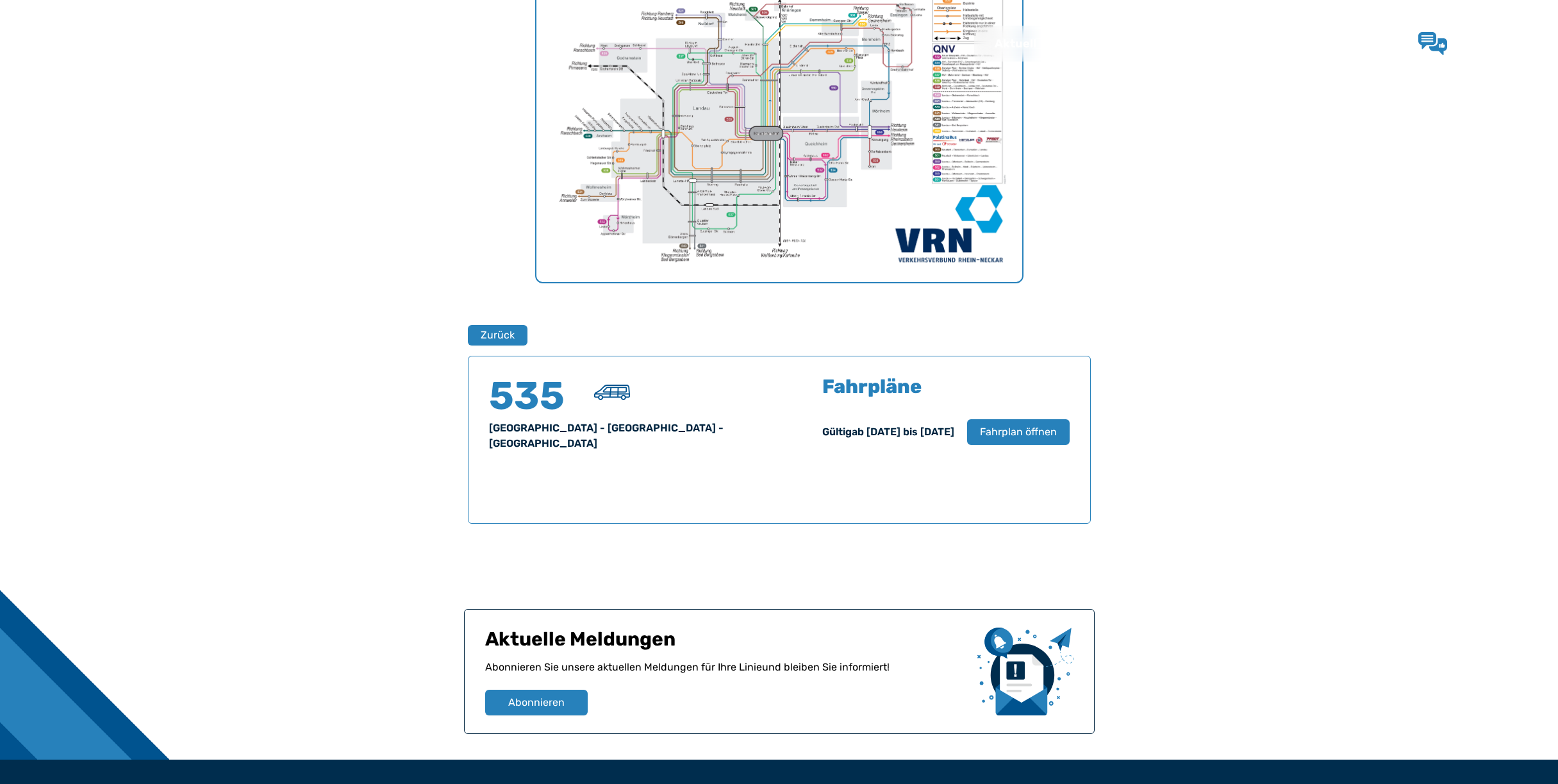
scroll to position [691, 0]
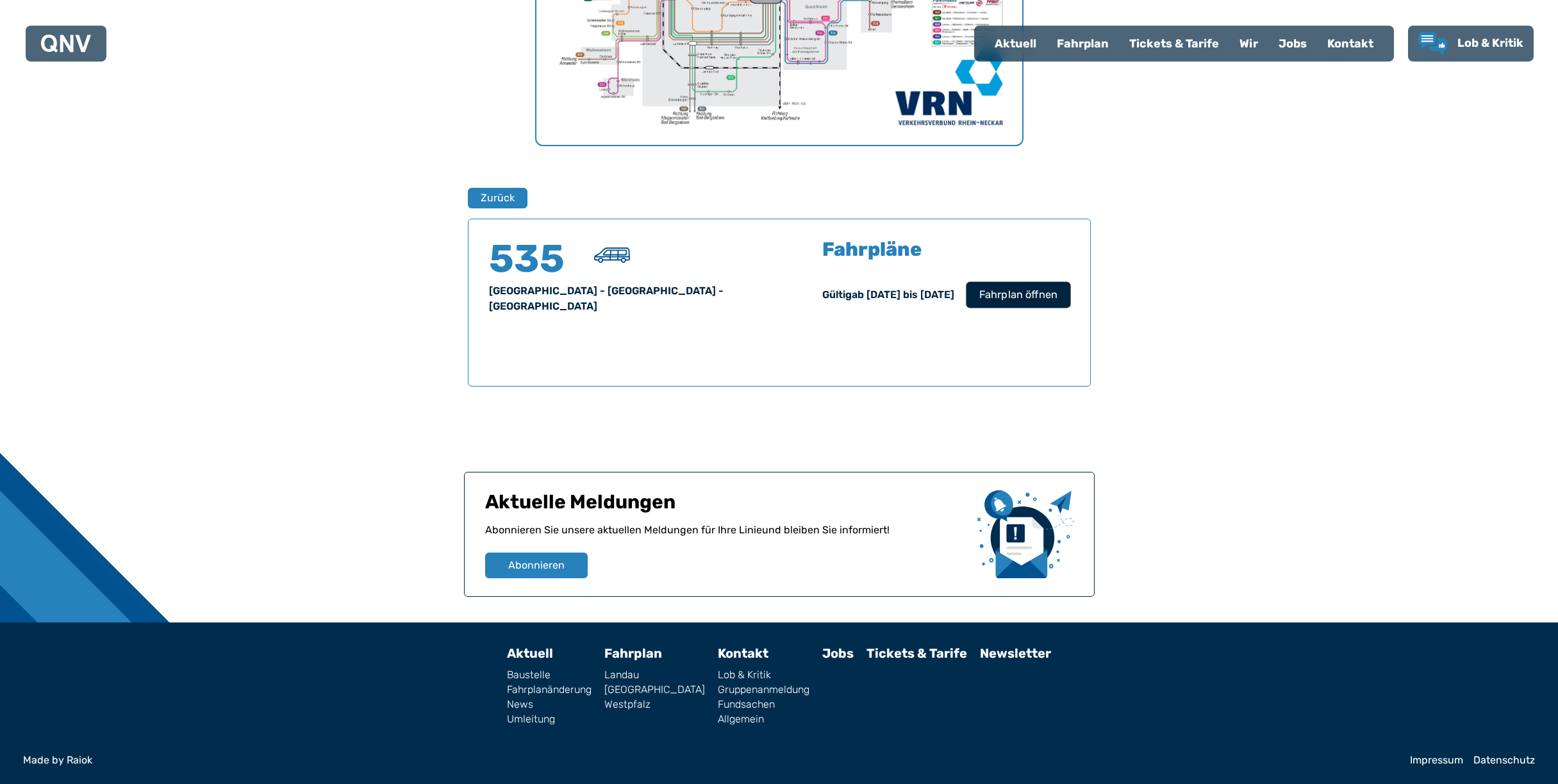
click at [990, 298] on span "Fahrplan öffnen" at bounding box center [1017, 295] width 79 height 15
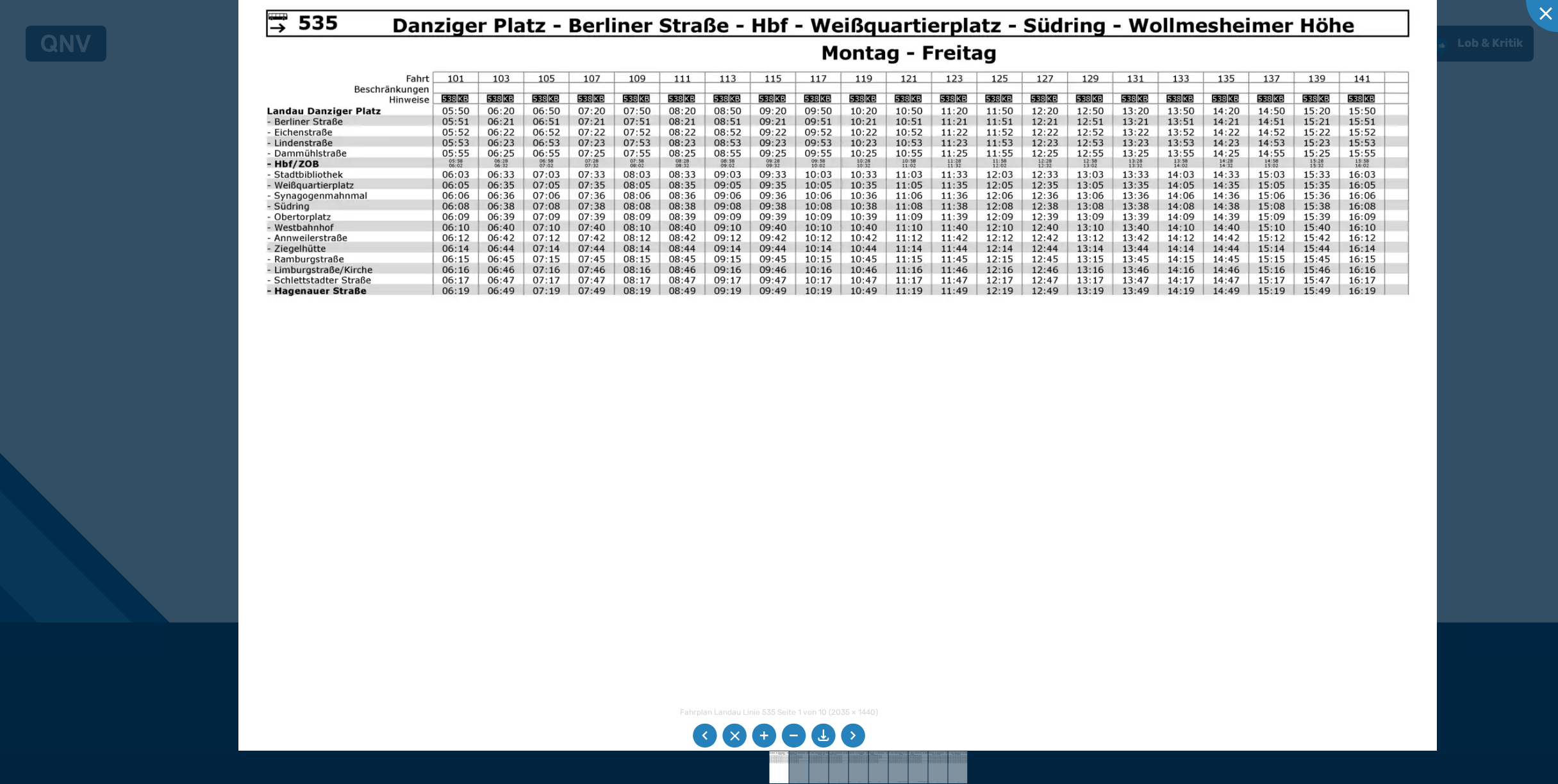
click at [762, 731] on li at bounding box center [765, 735] width 25 height 25
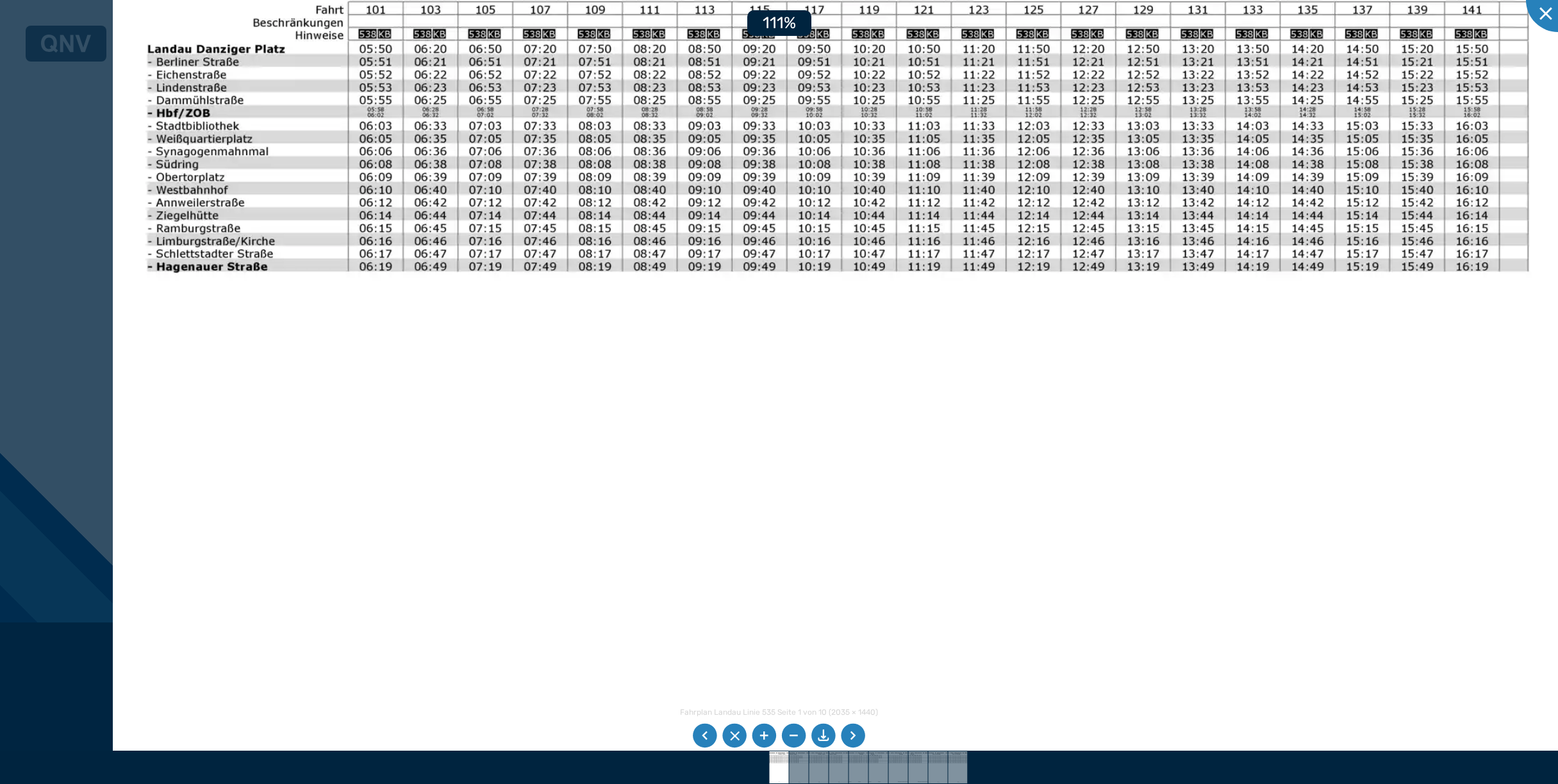
click at [762, 731] on li at bounding box center [765, 735] width 25 height 25
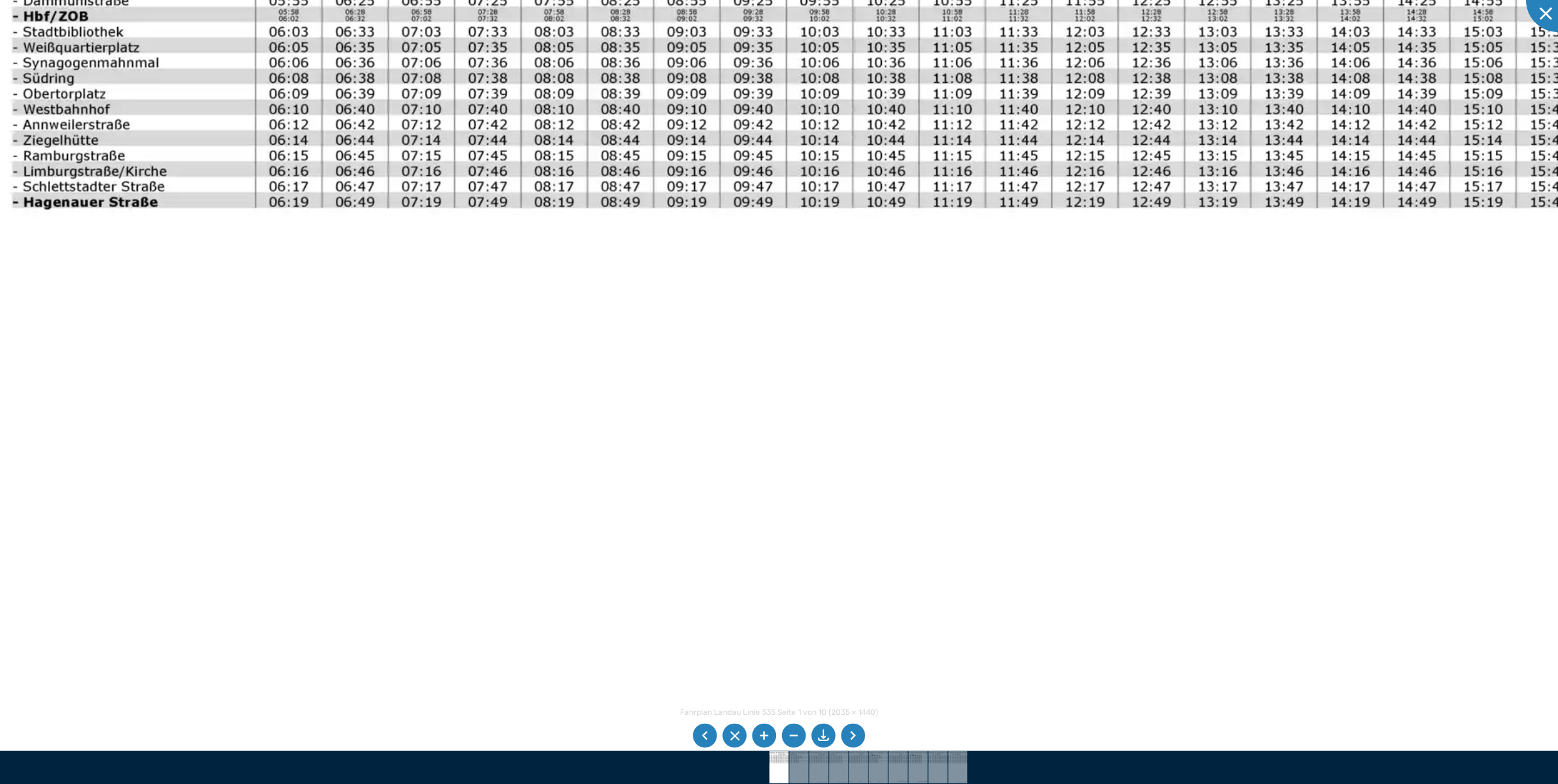
click at [1139, 767] on div at bounding box center [779, 766] width 1558 height 33
click at [788, 738] on li at bounding box center [794, 735] width 25 height 25
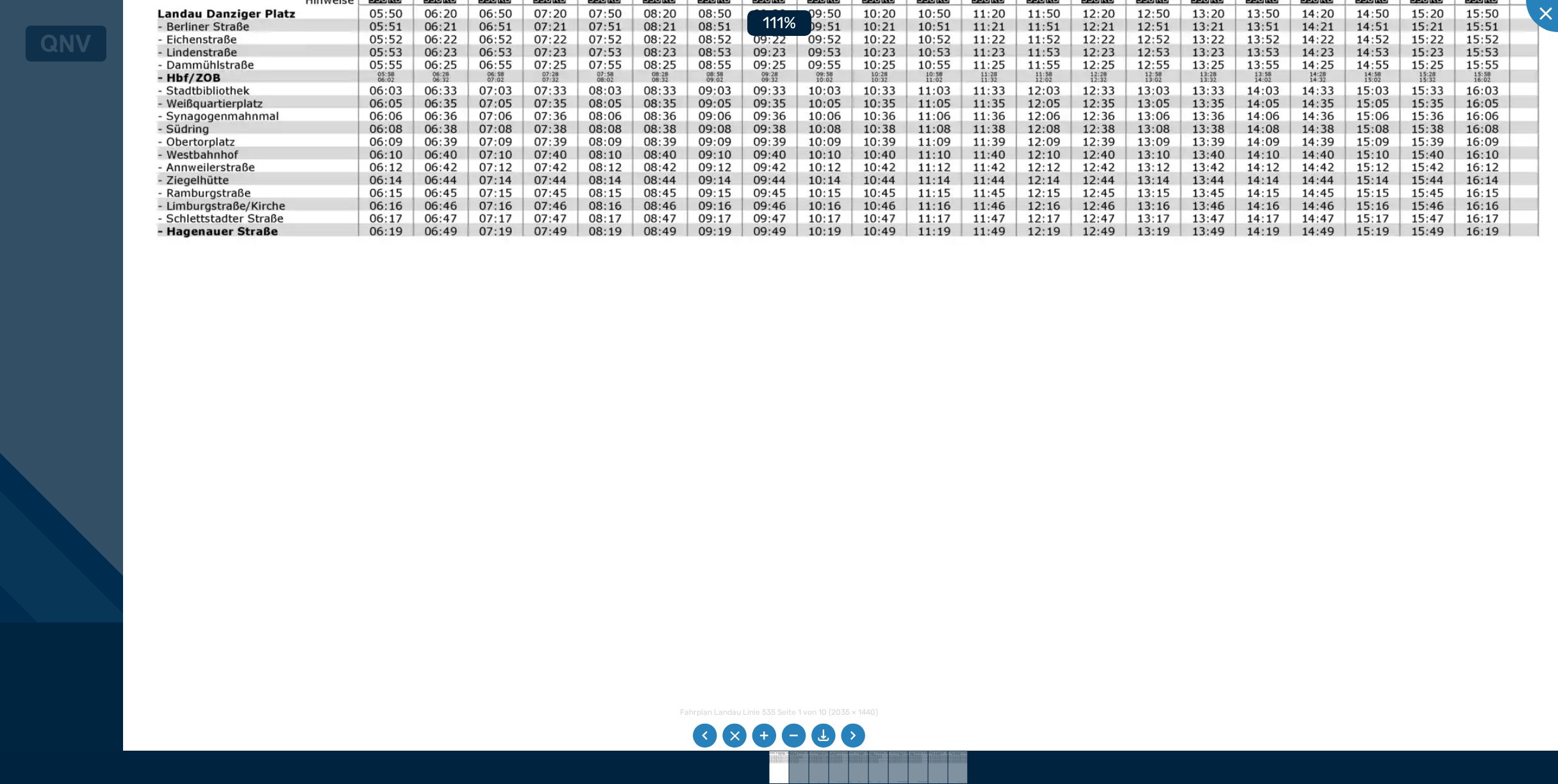
click at [788, 738] on li at bounding box center [794, 735] width 25 height 25
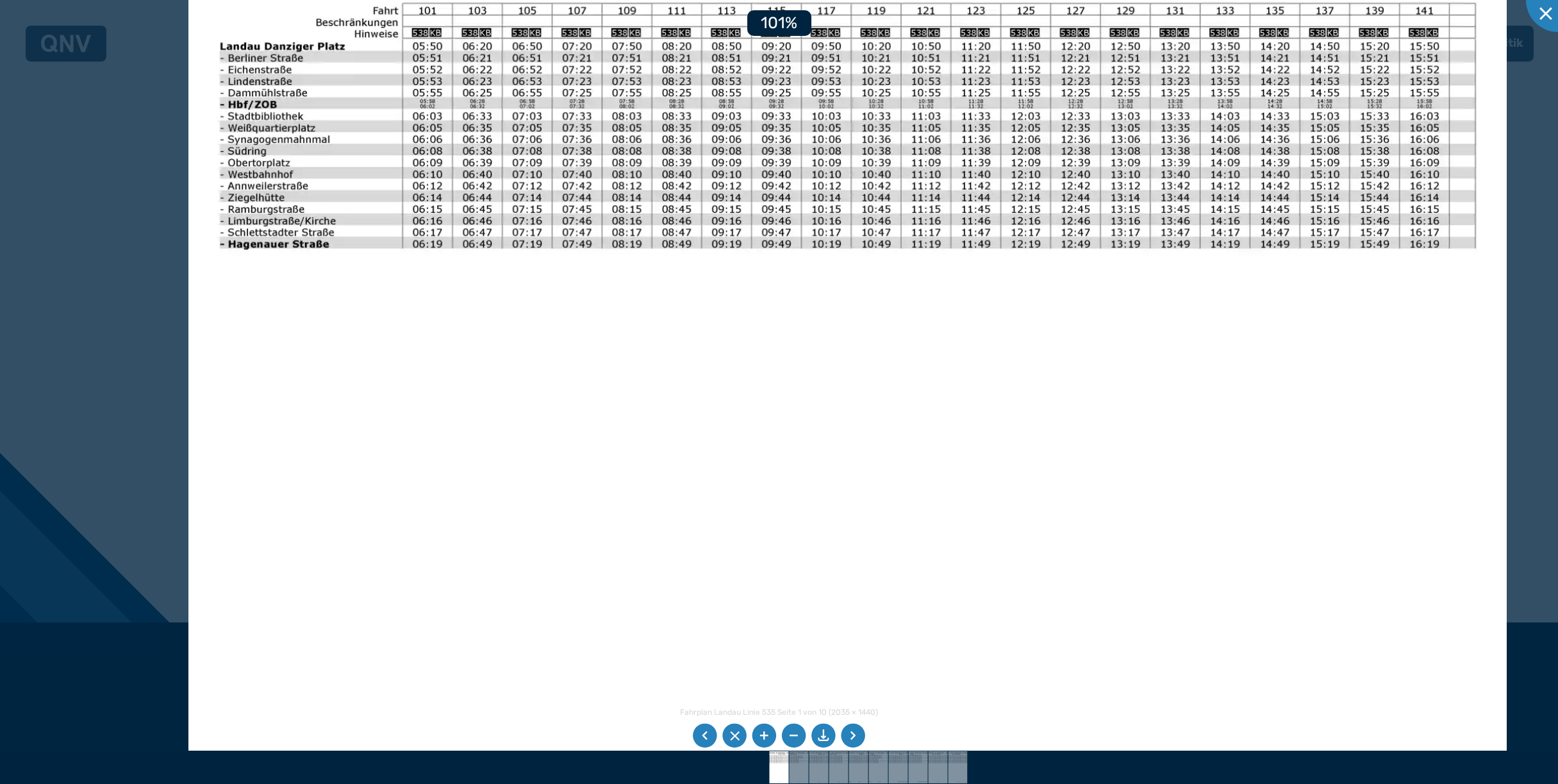
click at [788, 738] on li at bounding box center [794, 735] width 25 height 25
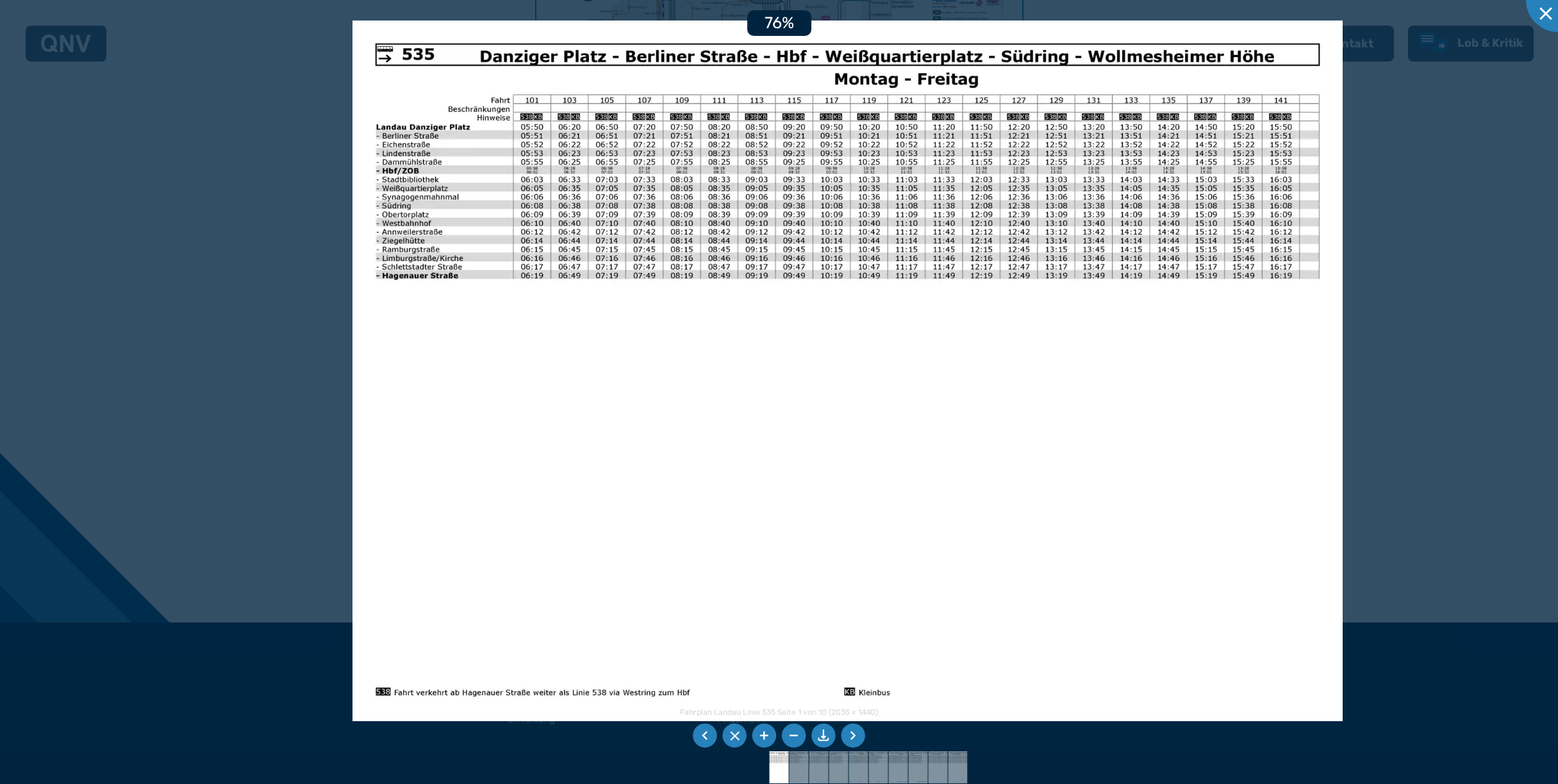
click at [788, 738] on li at bounding box center [794, 735] width 25 height 25
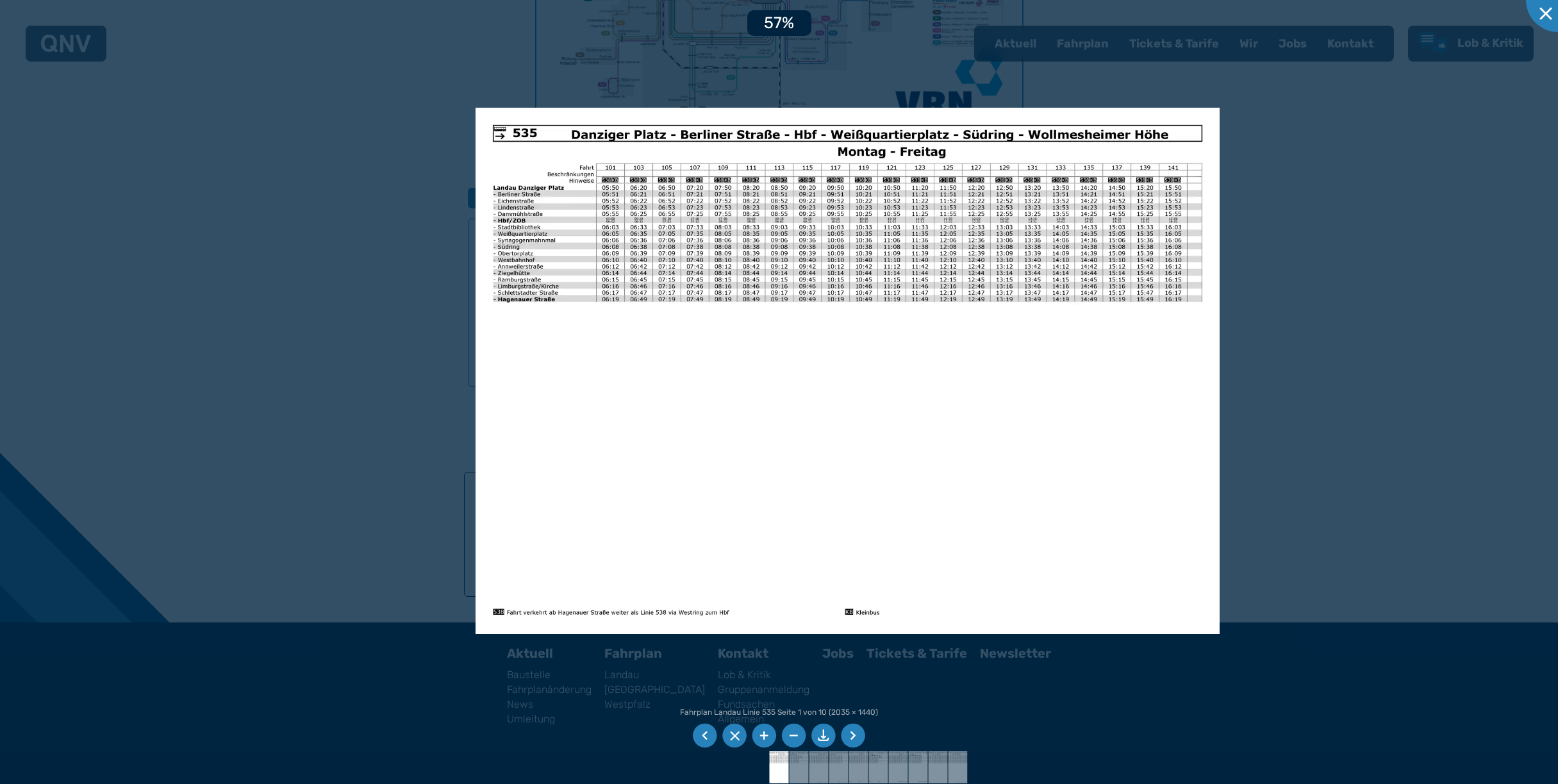
click at [788, 738] on li at bounding box center [794, 735] width 25 height 25
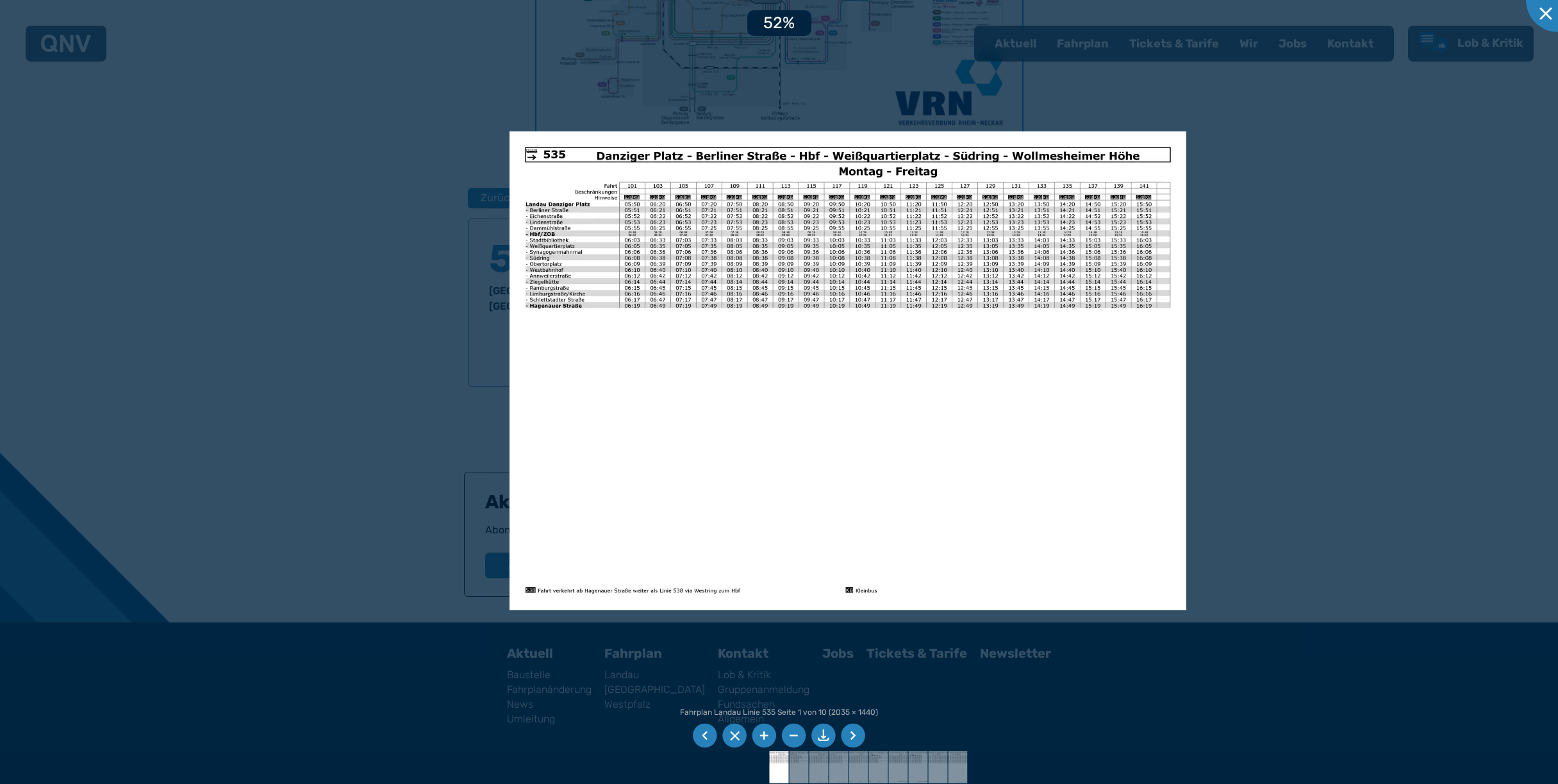
click at [364, 537] on div at bounding box center [779, 392] width 1558 height 784
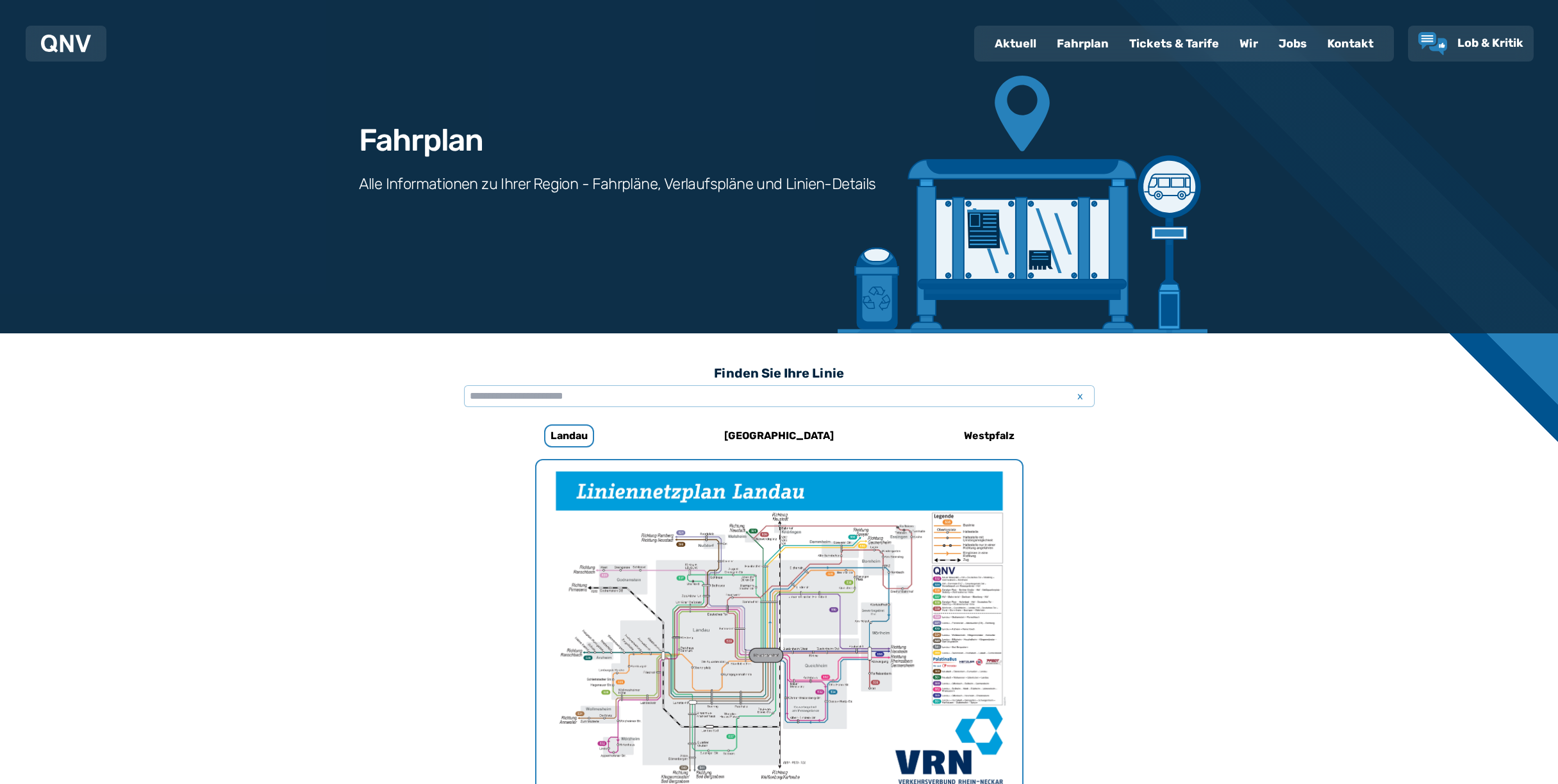
scroll to position [0, 0]
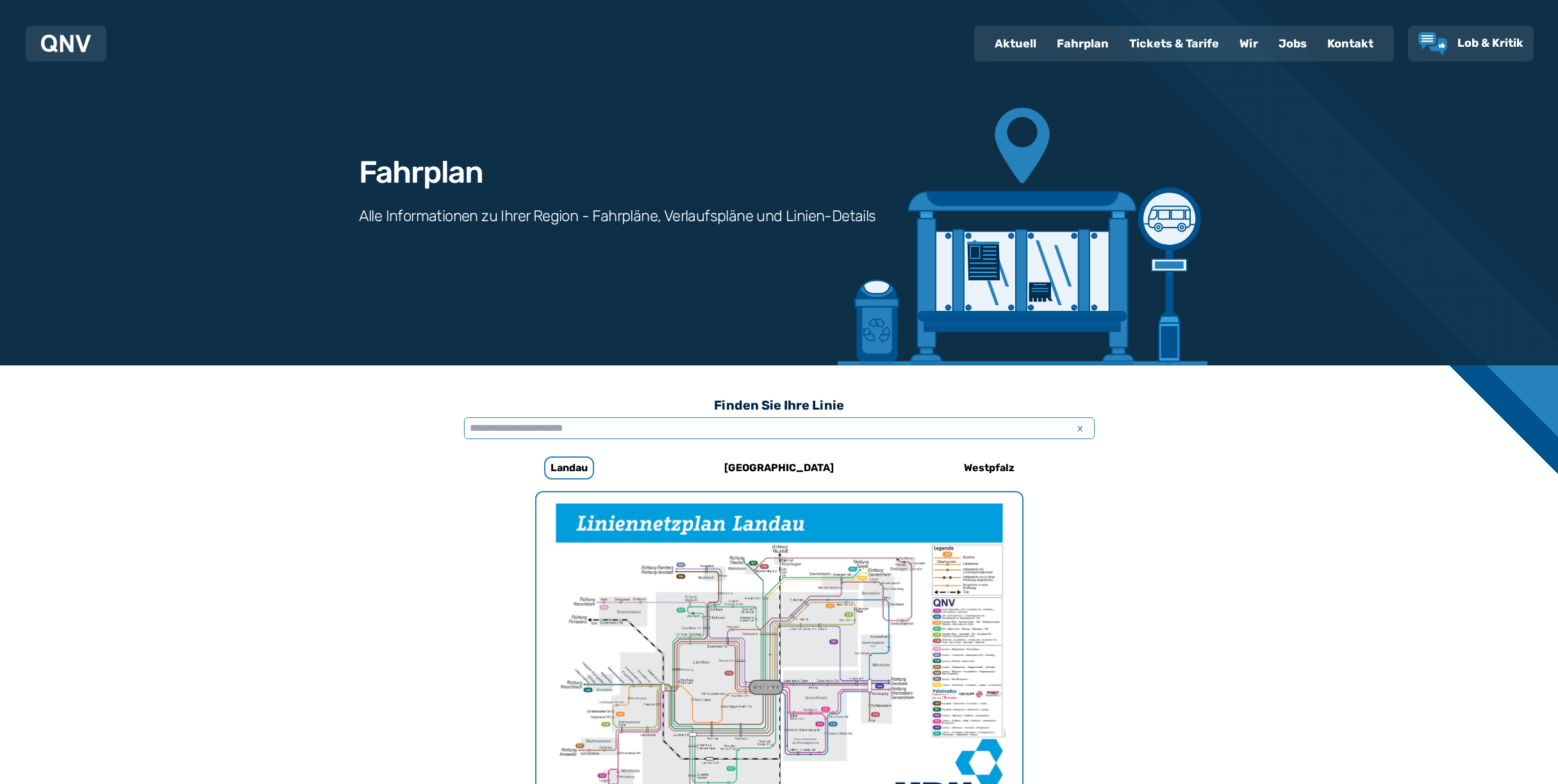
click at [604, 425] on input "text" at bounding box center [779, 428] width 631 height 22
type input "***"
click at [600, 471] on div "Landau - Godramstein - Siebeldingen - Birkweiler - Ranschbach" at bounding box center [797, 472] width 577 height 13
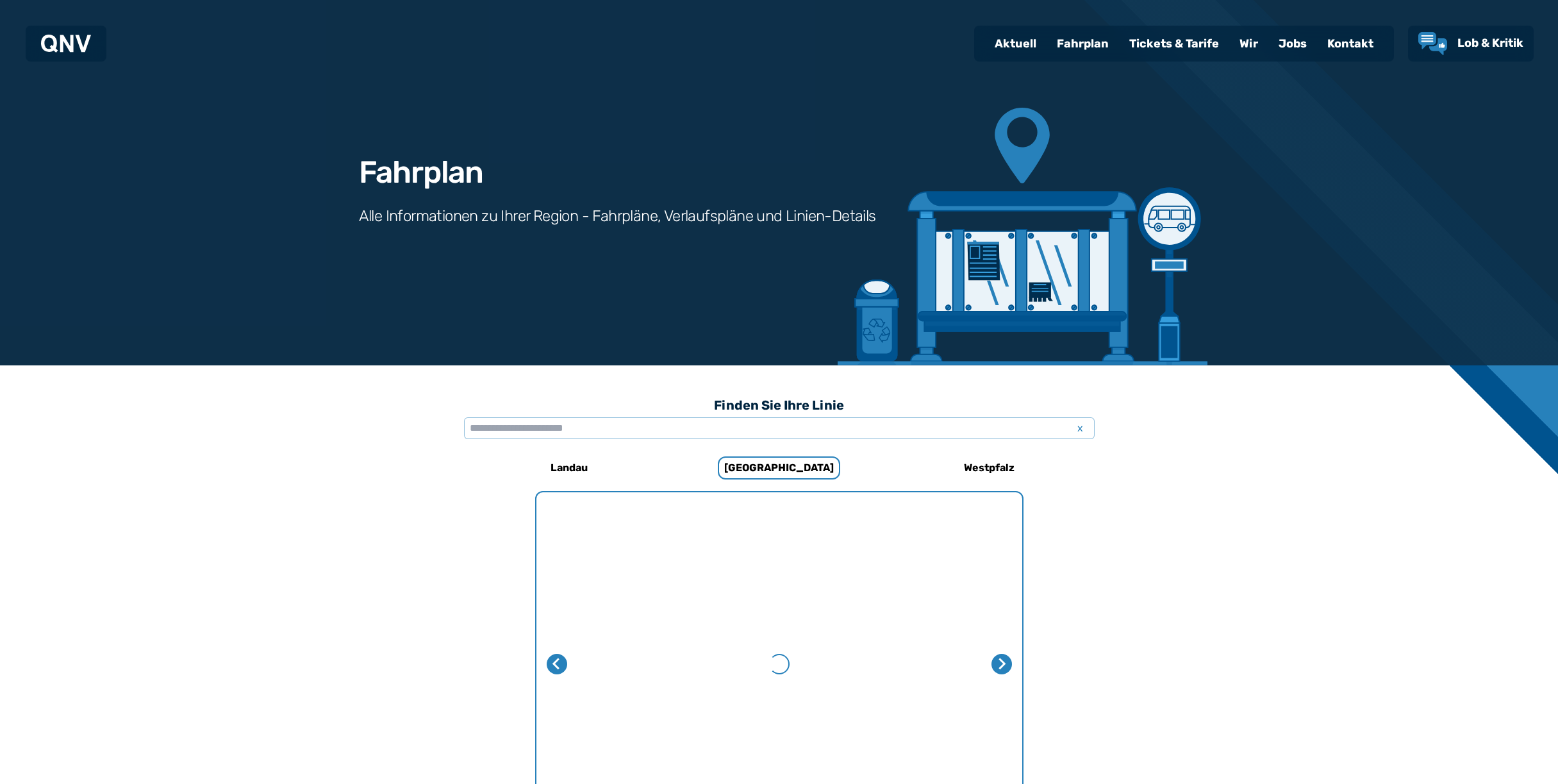
scroll to position [845, 0]
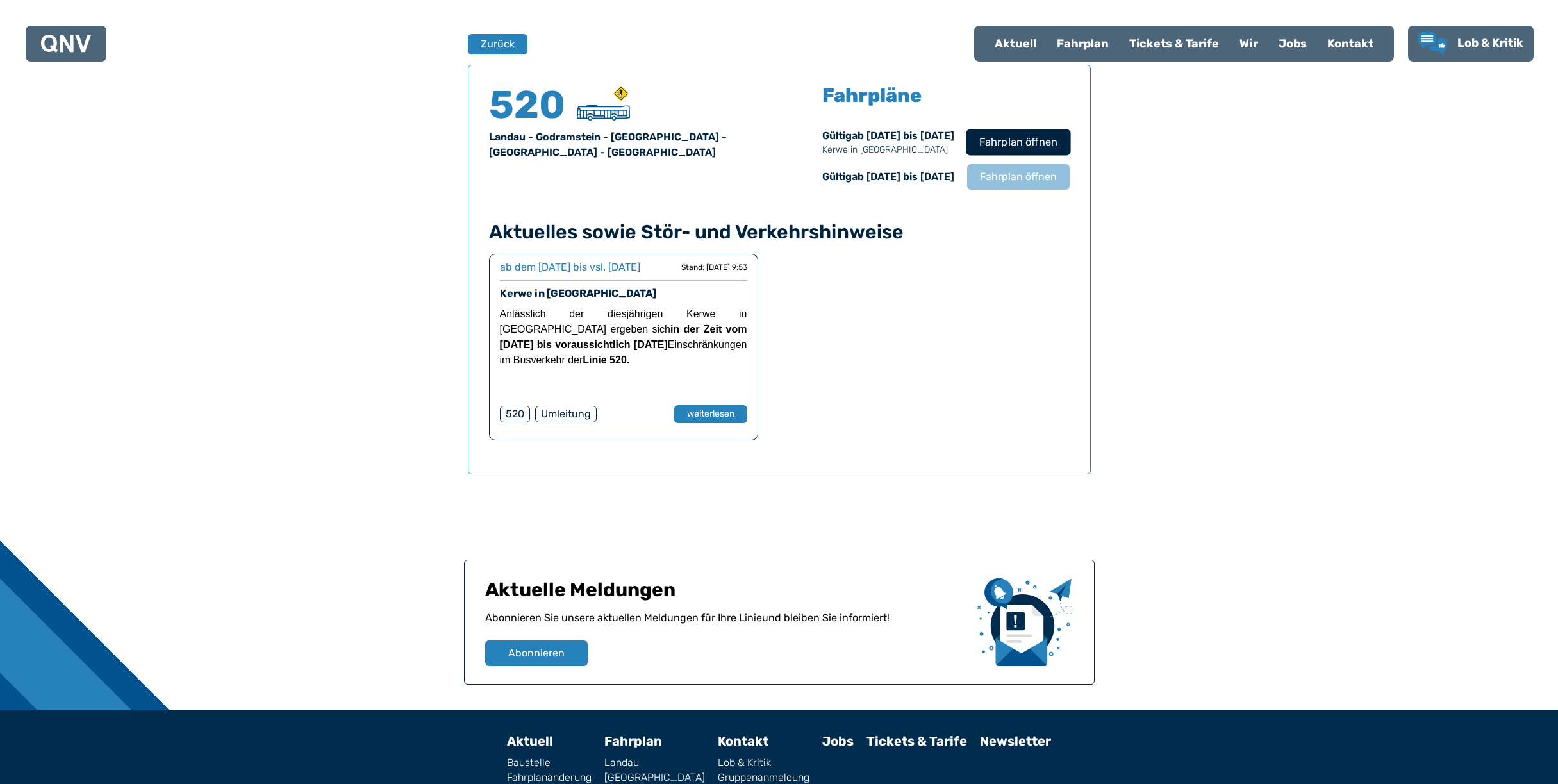
click at [1001, 148] on span "Fahrplan öffnen" at bounding box center [1017, 142] width 79 height 15
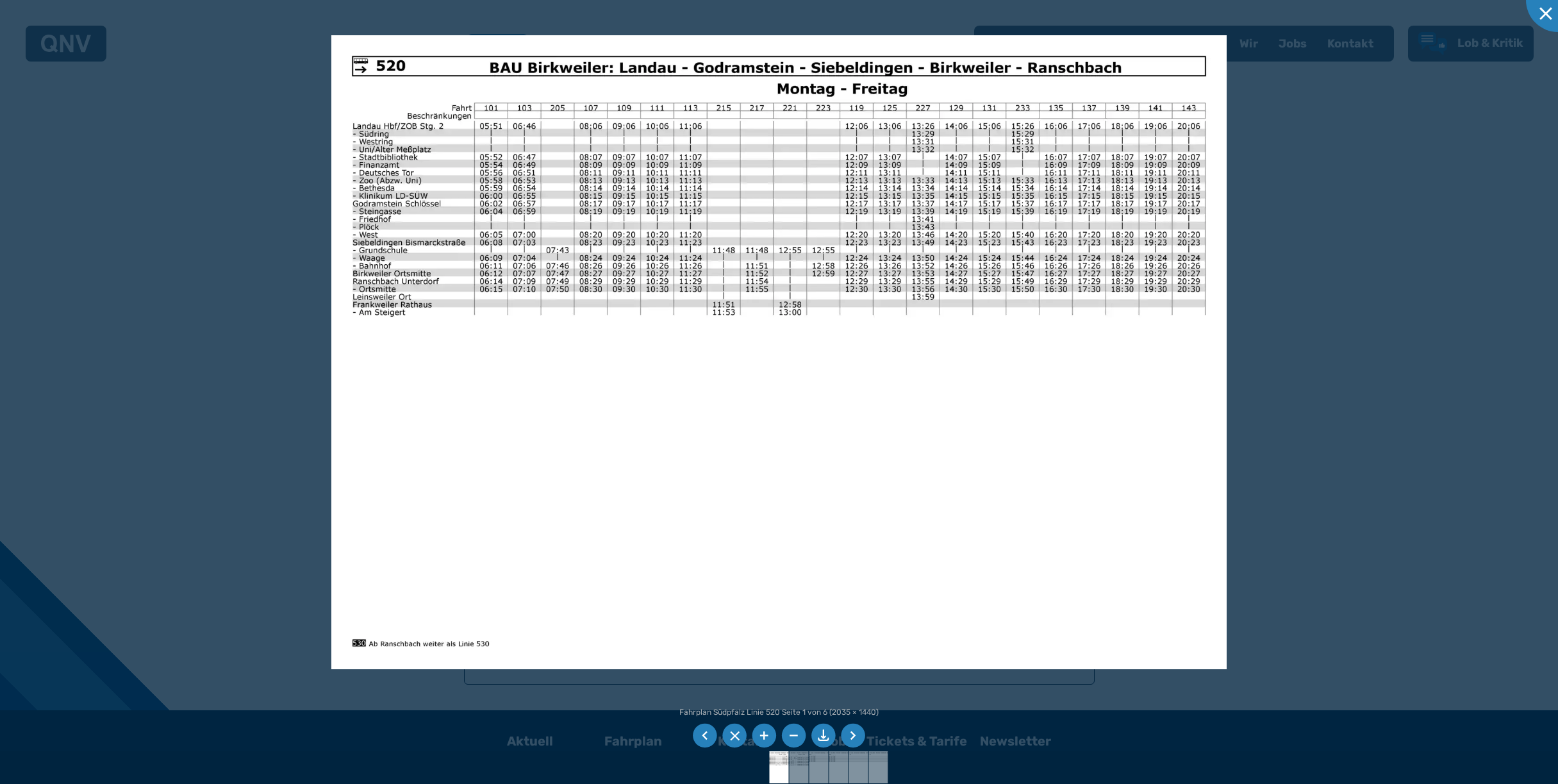
click at [1429, 246] on div at bounding box center [779, 392] width 1558 height 784
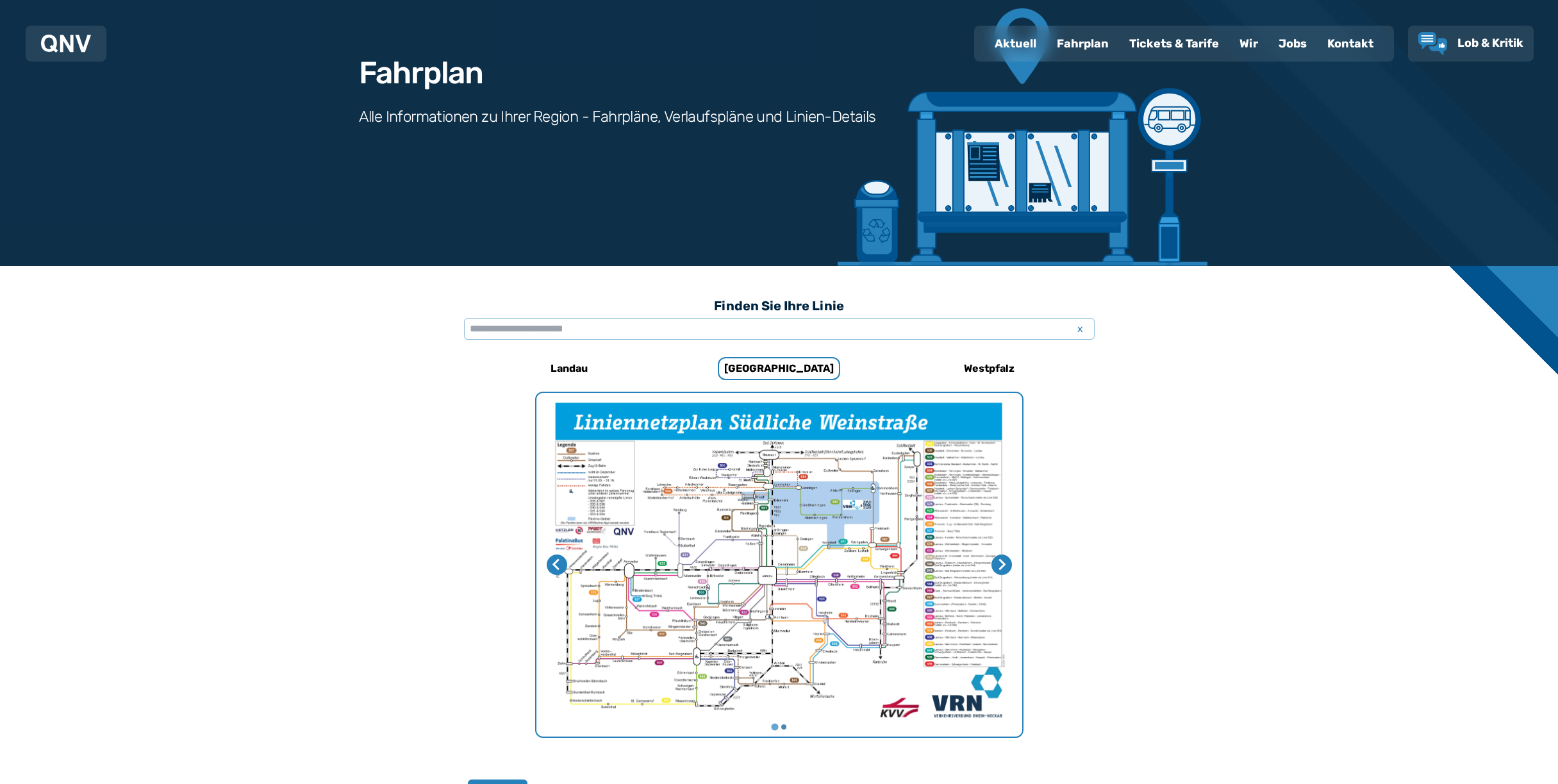
scroll to position [101, 0]
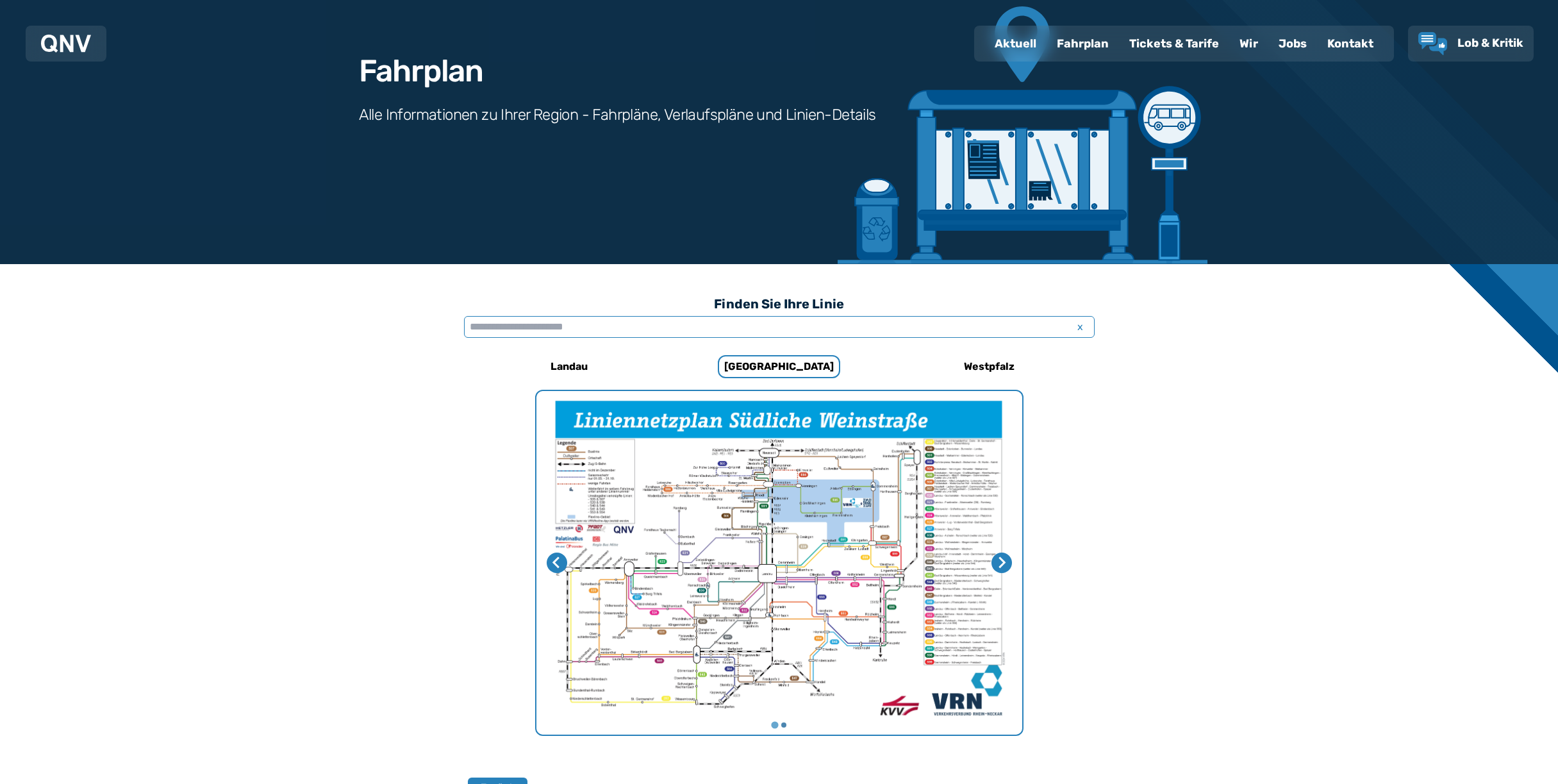
click at [630, 323] on input "text" at bounding box center [779, 327] width 631 height 22
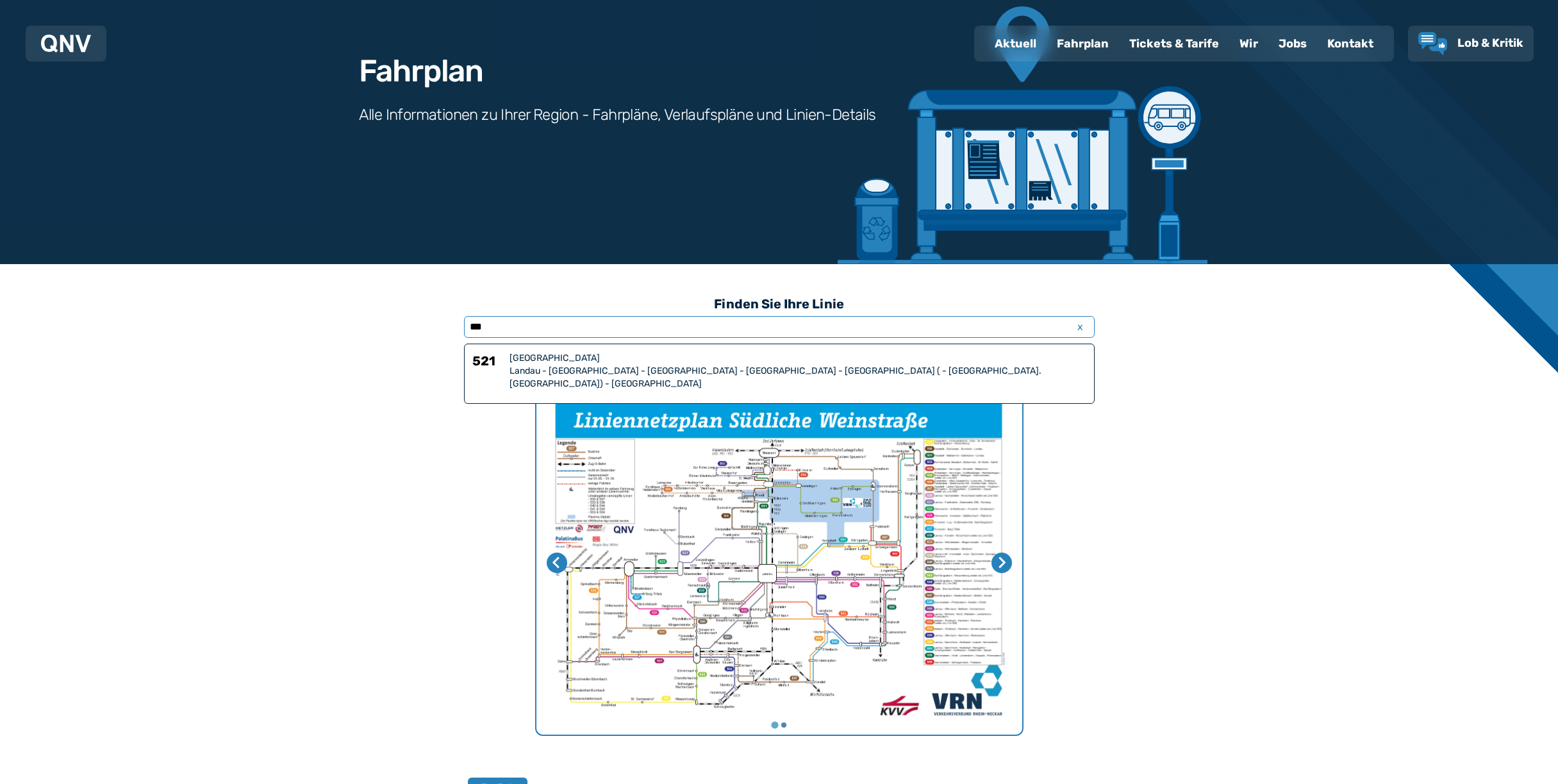
type input "***"
click at [632, 365] on div "Landau - Nußdorf - Frankweiler - Albersweiler - Eußerthal ( - Forsth. Taubensuh…" at bounding box center [797, 377] width 577 height 25
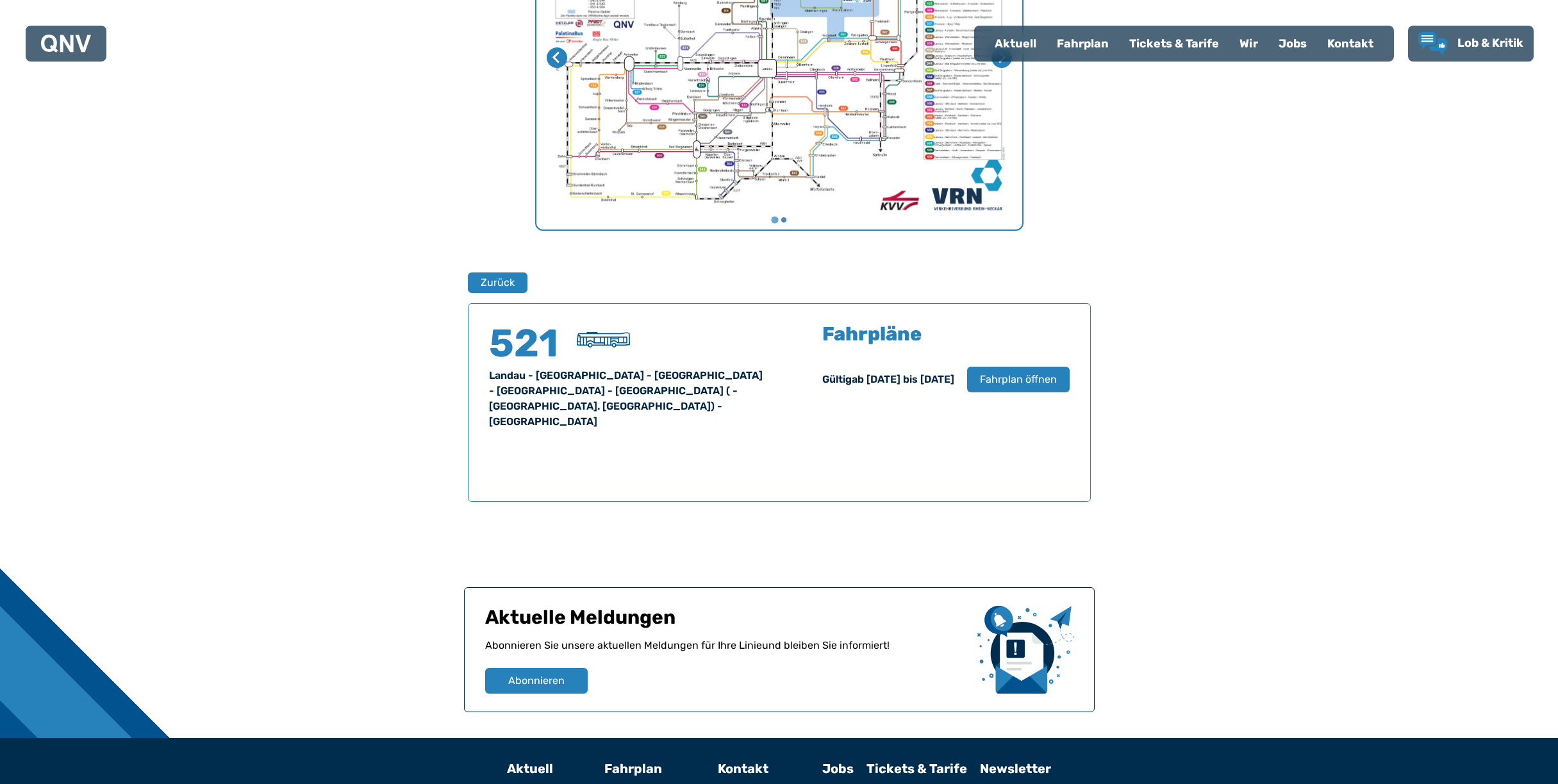
scroll to position [691, 0]
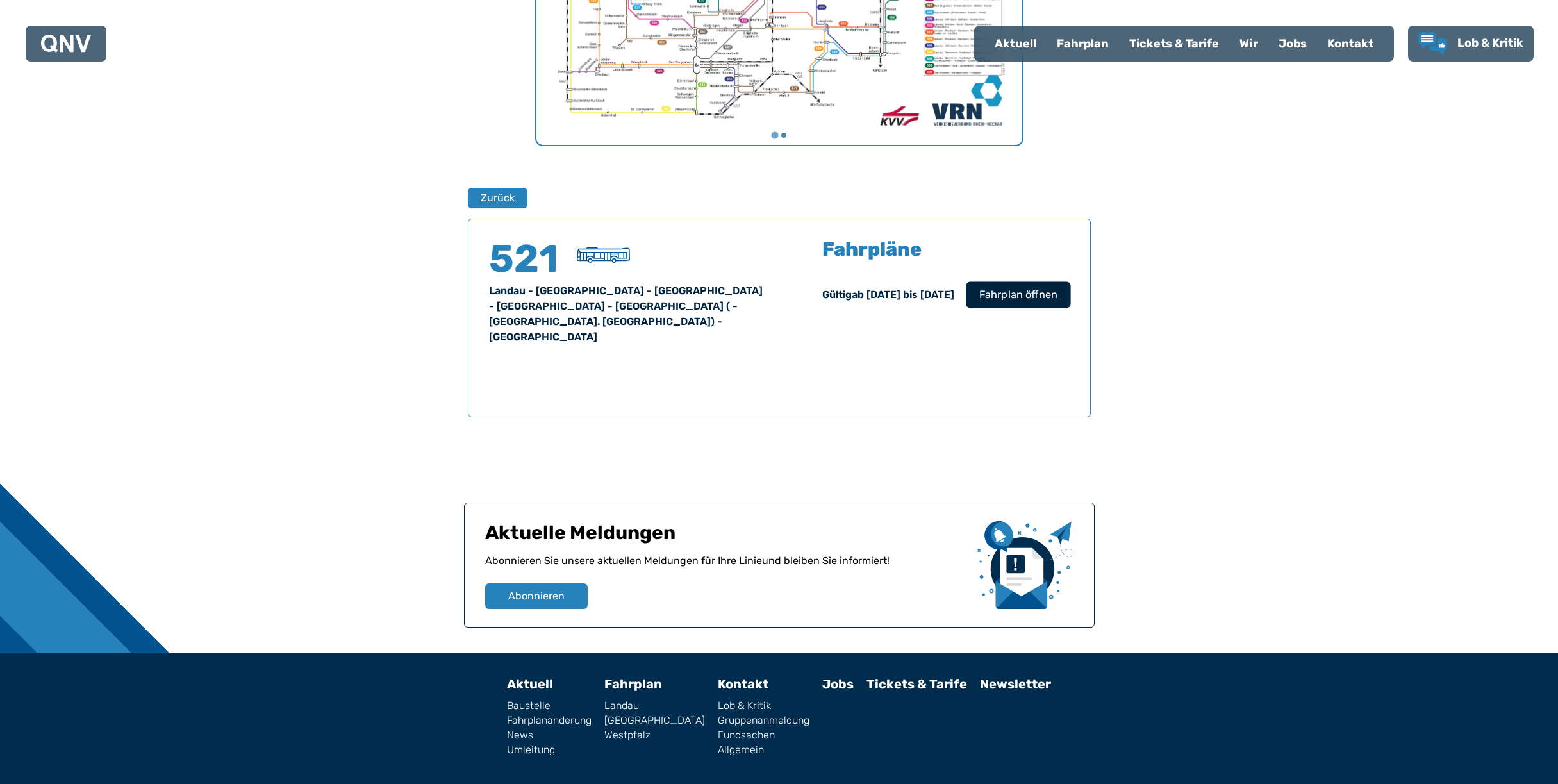
click at [1014, 297] on span "Fahrplan öffnen" at bounding box center [1017, 295] width 79 height 15
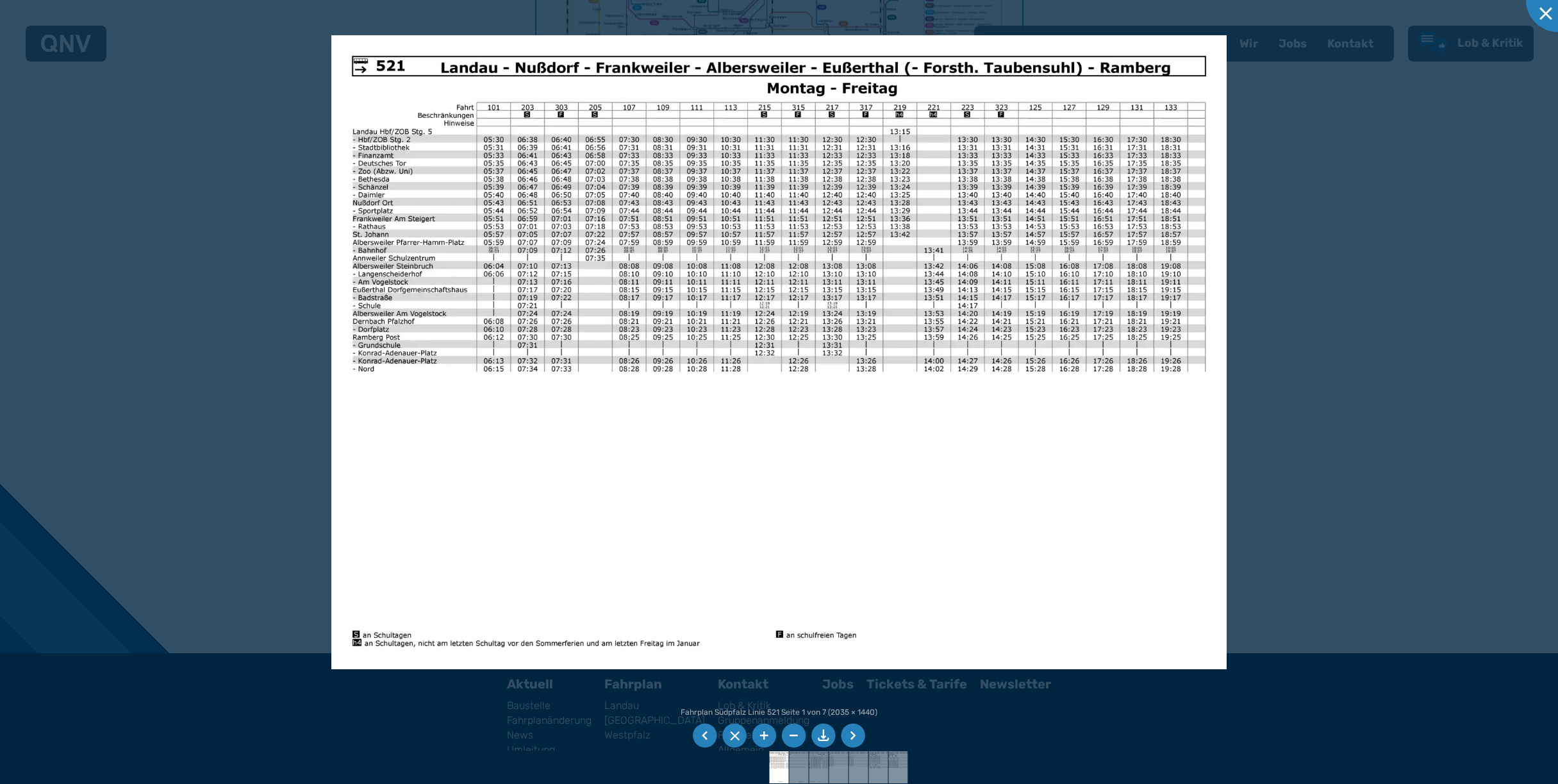
click at [181, 213] on div at bounding box center [779, 392] width 1558 height 784
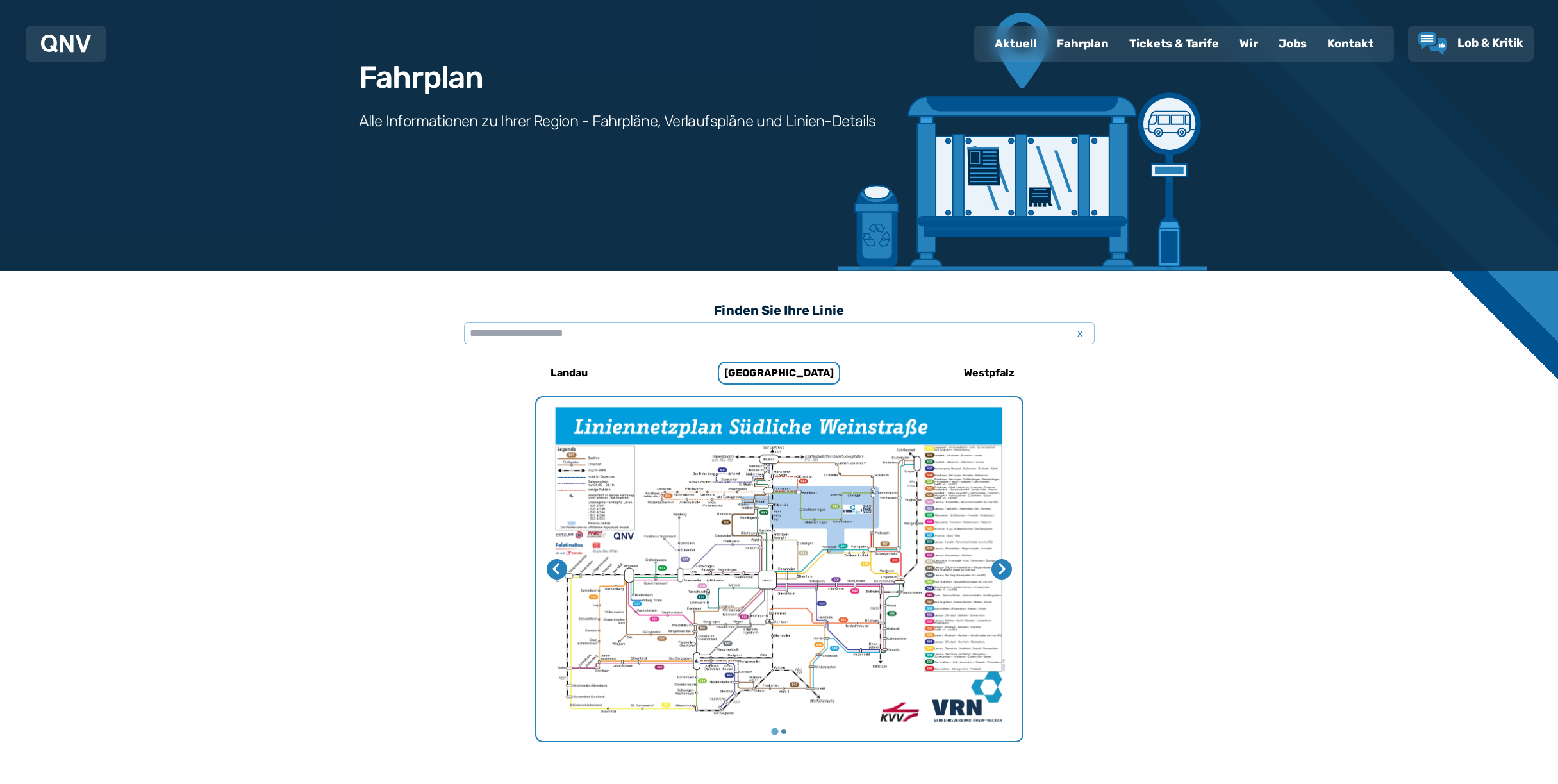
scroll to position [89, 0]
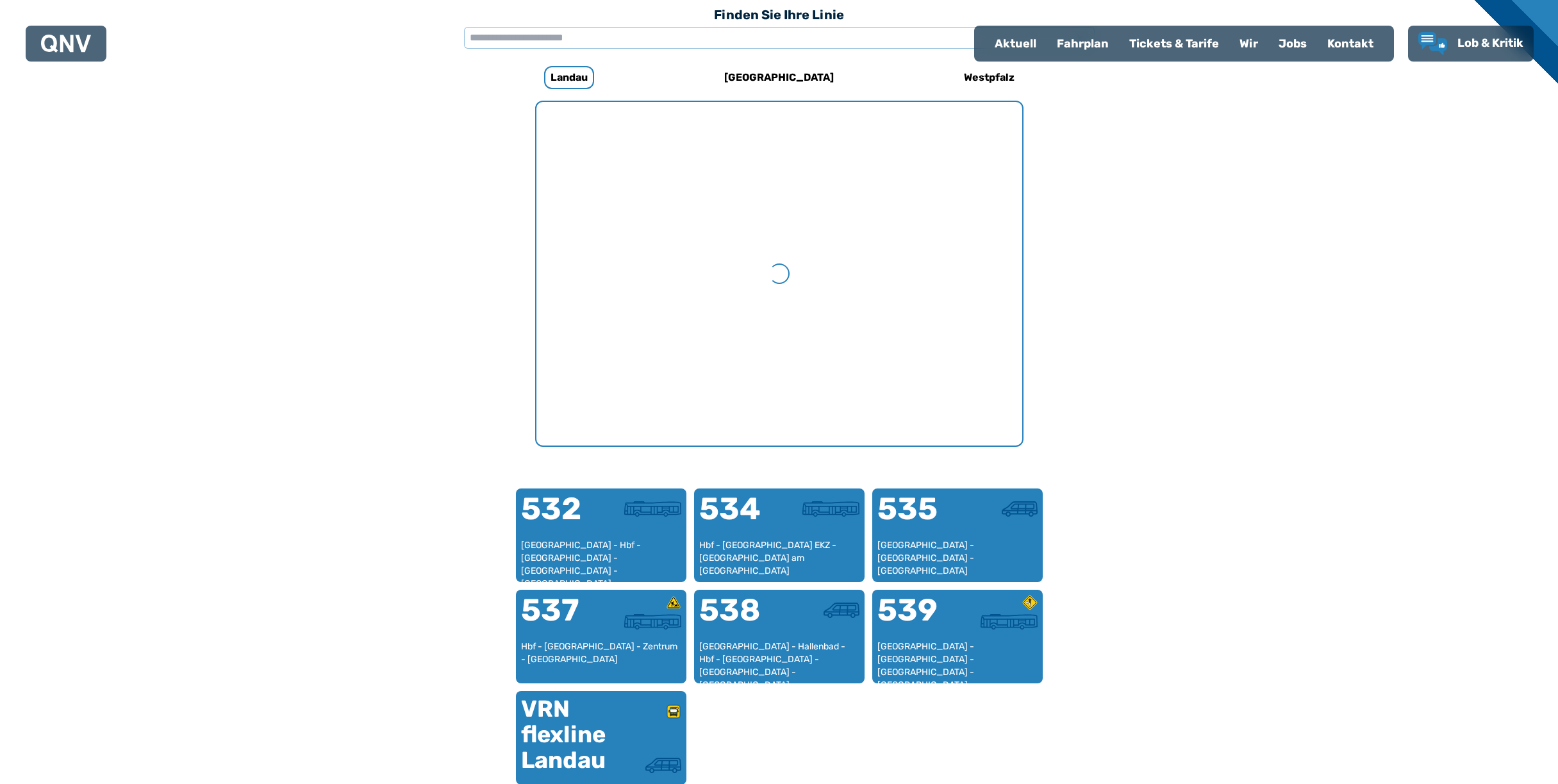
scroll to position [395, 0]
